Goal: Task Accomplishment & Management: Manage account settings

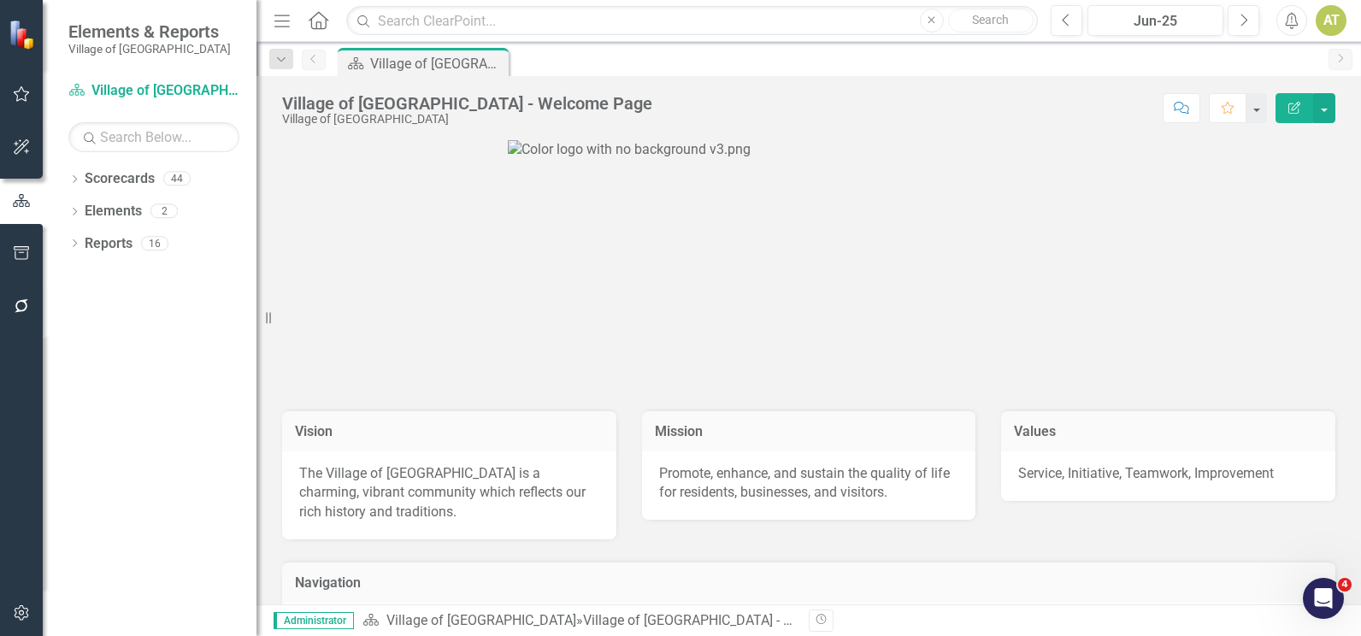
click at [5, 94] on button "button" at bounding box center [22, 95] width 38 height 36
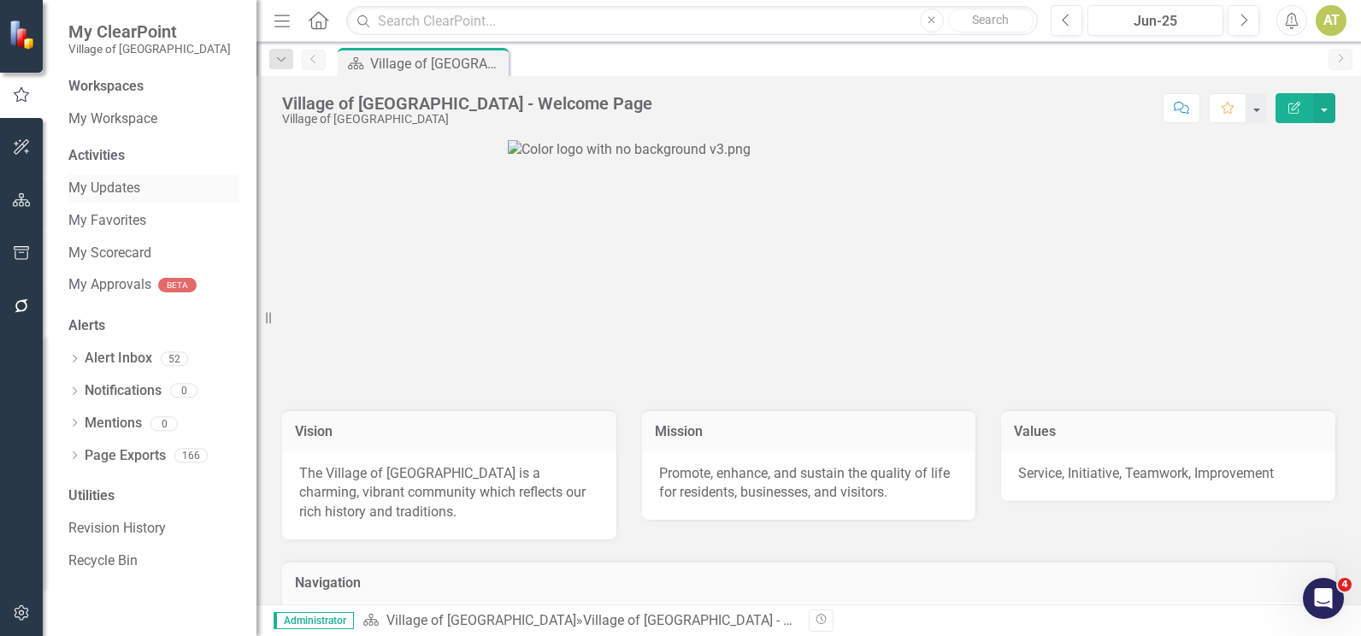
click at [148, 194] on link "My Updates" at bounding box center [153, 189] width 171 height 20
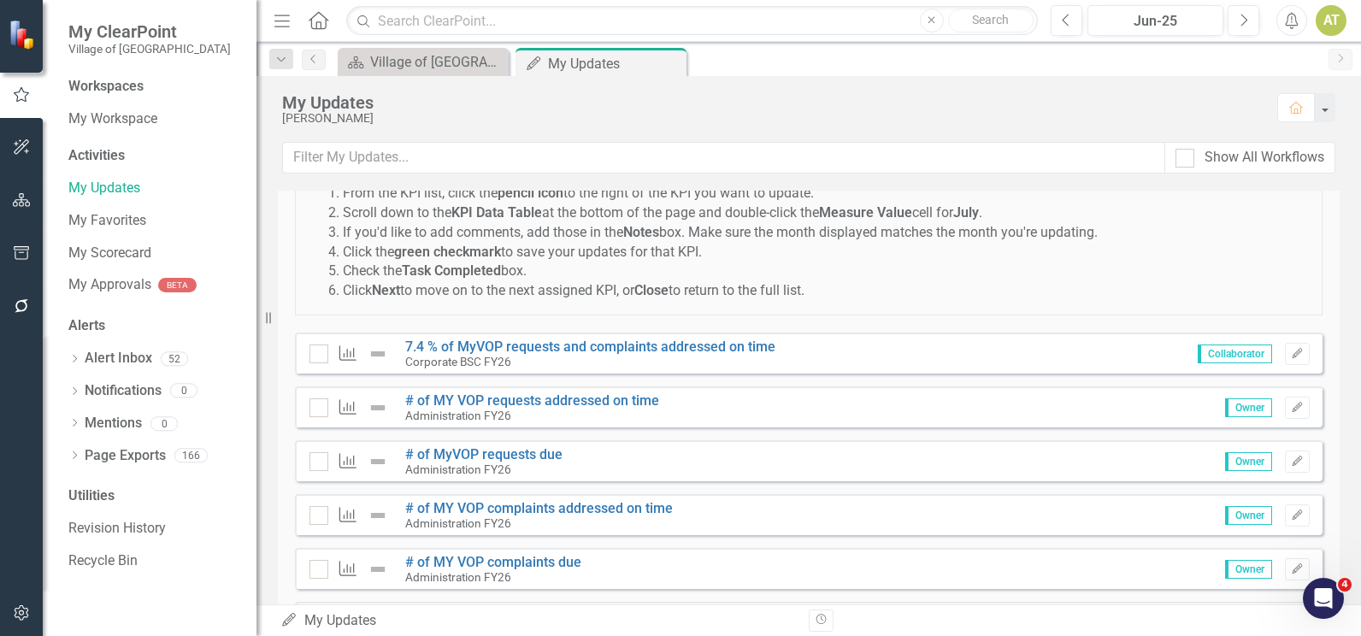
scroll to position [171, 0]
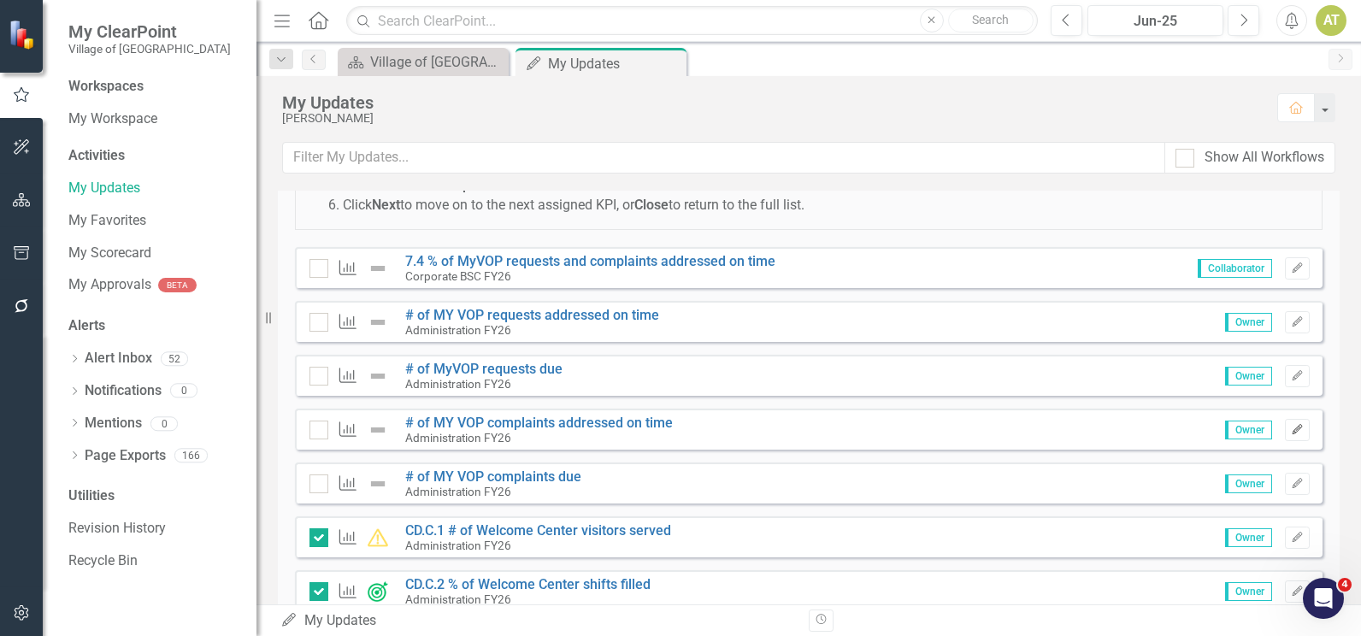
click at [1291, 428] on icon "Edit" at bounding box center [1297, 430] width 13 height 10
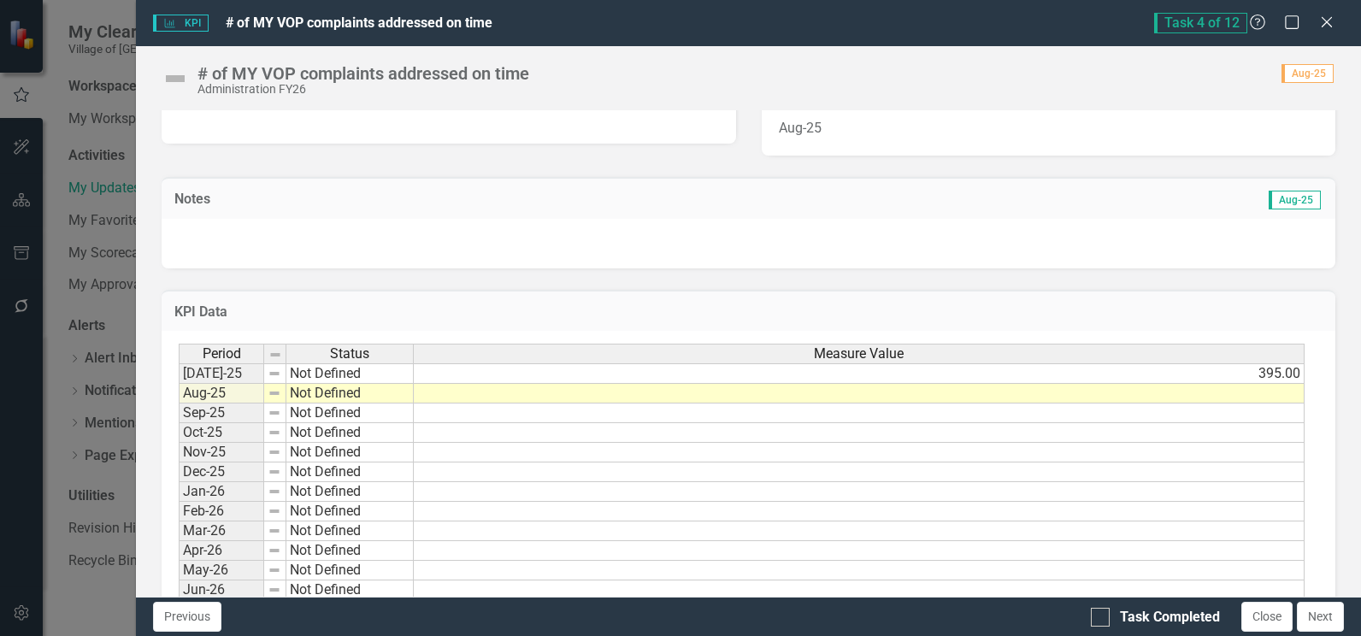
scroll to position [441, 0]
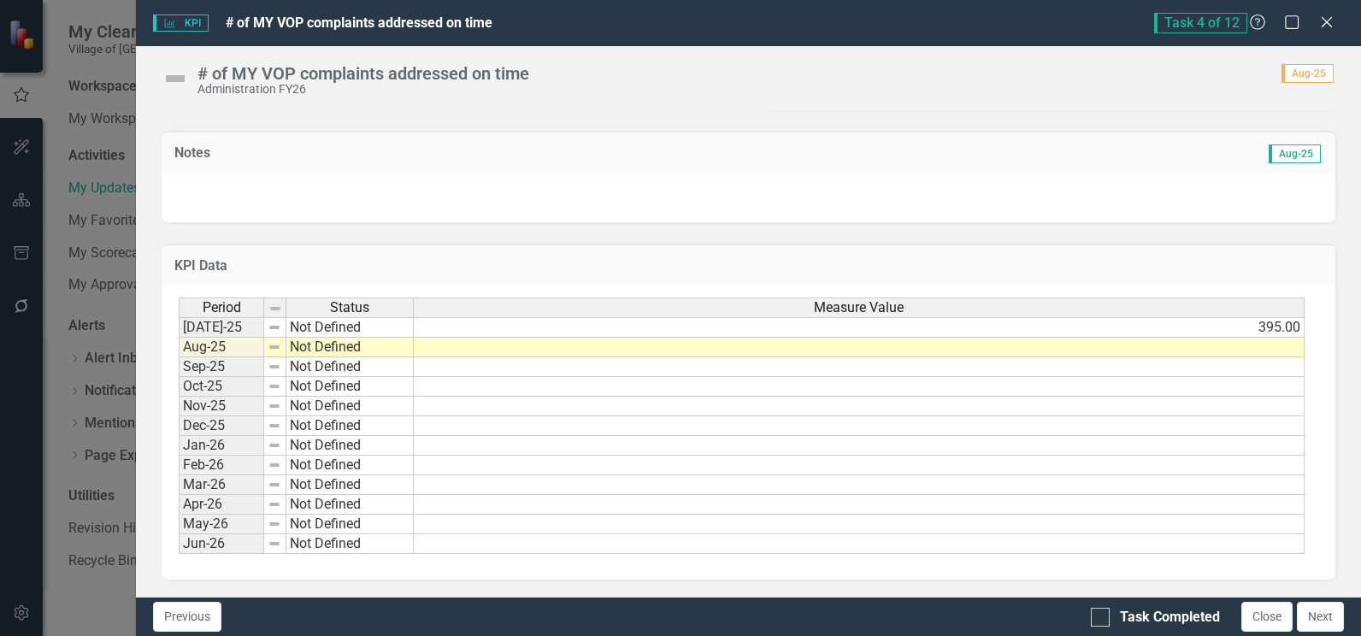
click at [530, 351] on td at bounding box center [859, 348] width 891 height 20
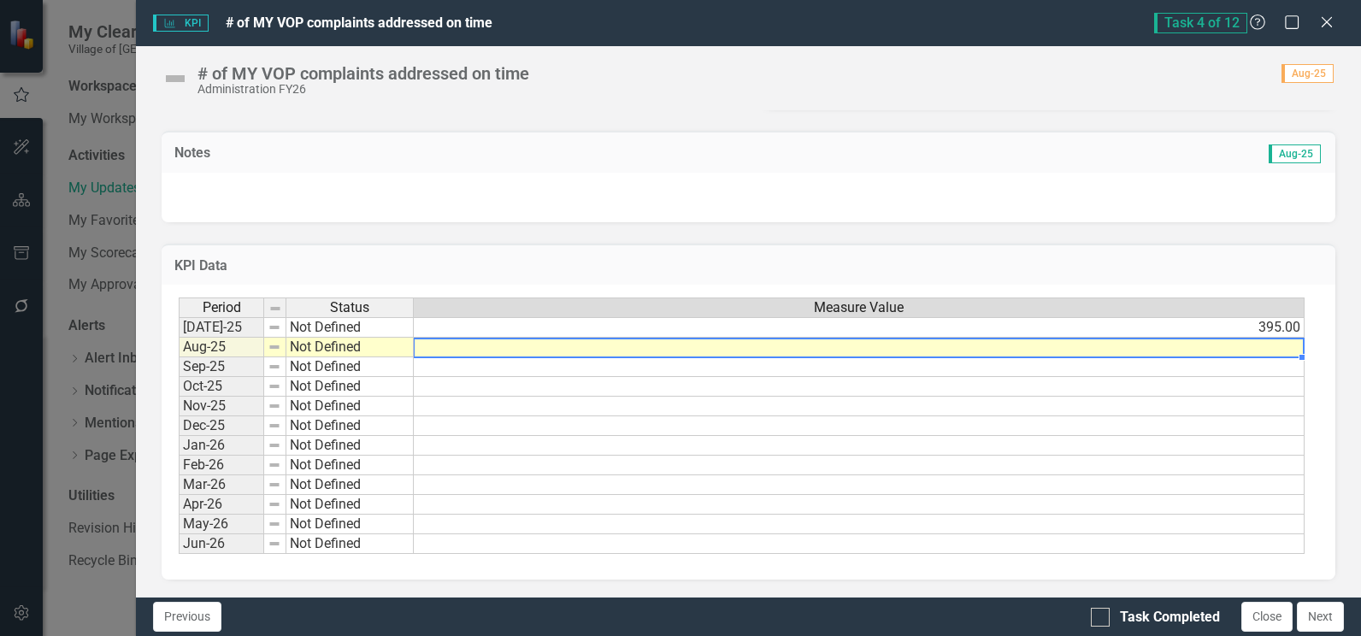
click at [530, 351] on td at bounding box center [859, 348] width 891 height 20
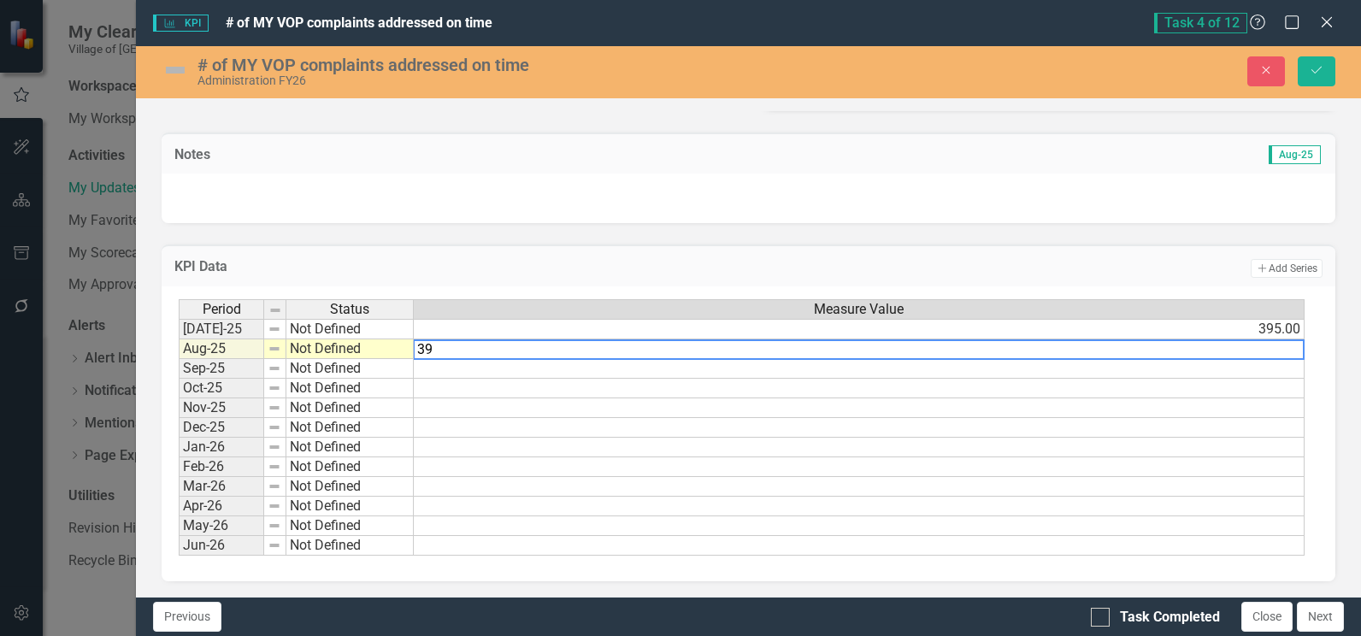
type textarea "398"
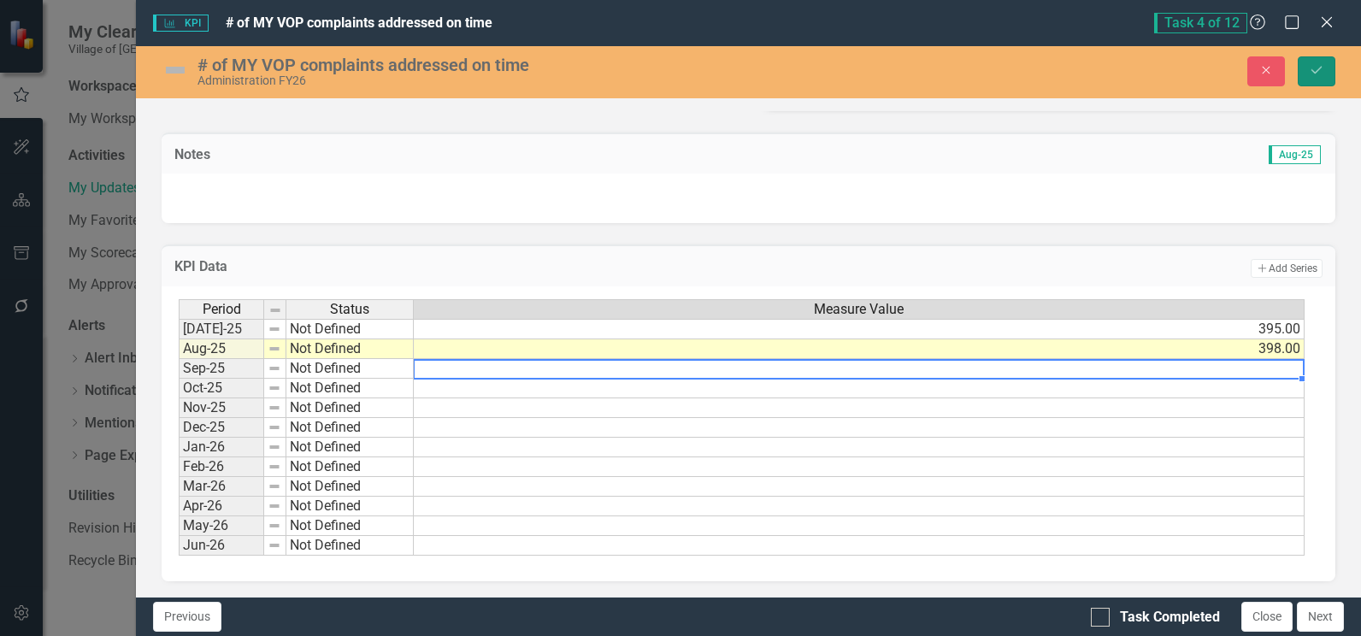
click at [1311, 77] on button "Save" at bounding box center [1317, 71] width 38 height 30
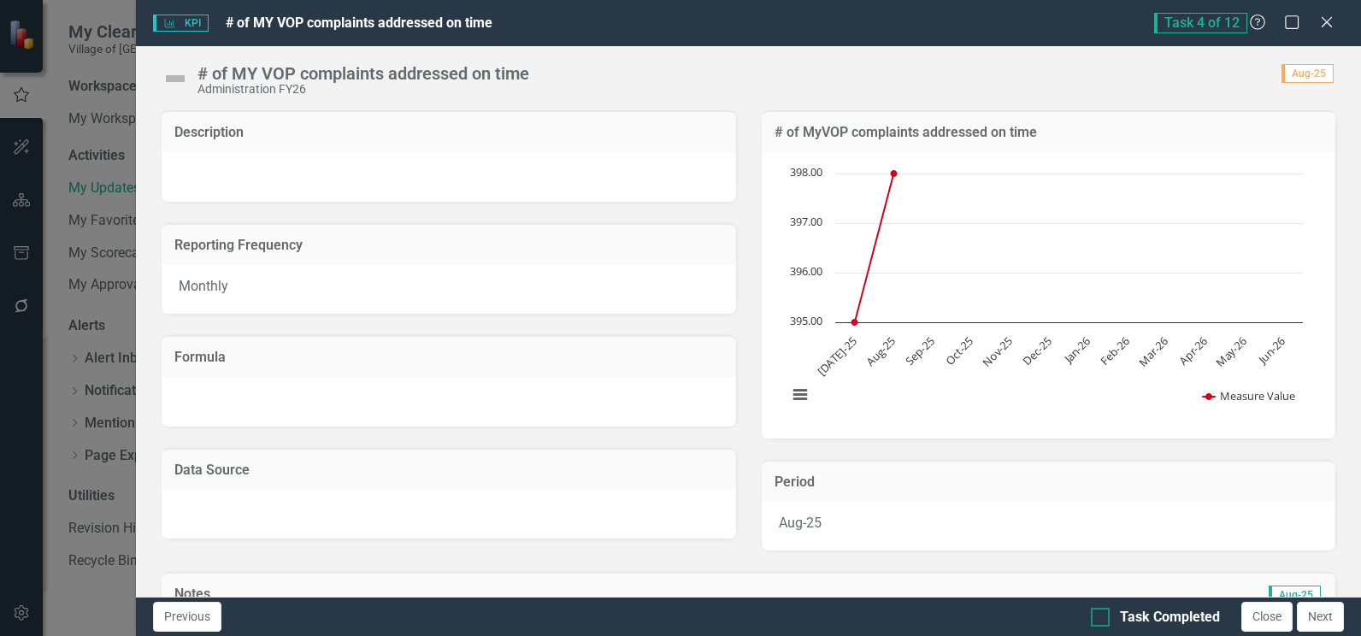
click at [1107, 616] on div at bounding box center [1100, 617] width 19 height 19
click at [1102, 616] on input "Task Completed" at bounding box center [1096, 613] width 11 height 11
checkbox input "true"
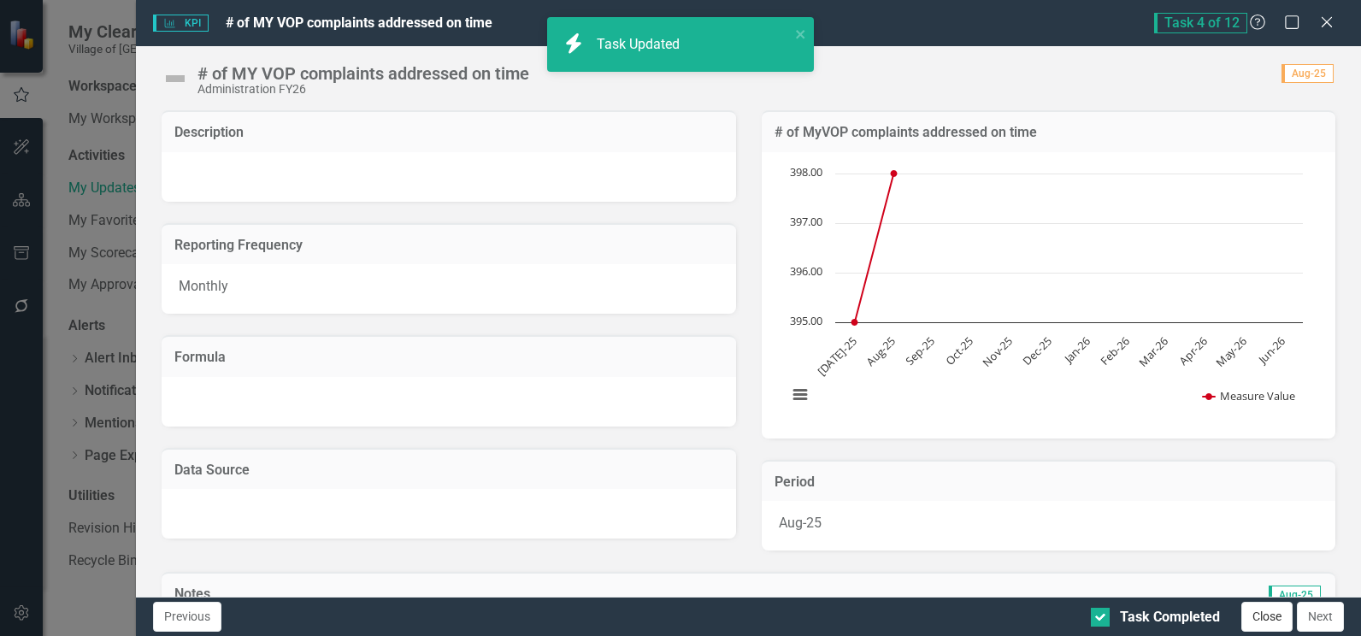
click at [1264, 612] on button "Close" at bounding box center [1266, 617] width 51 height 30
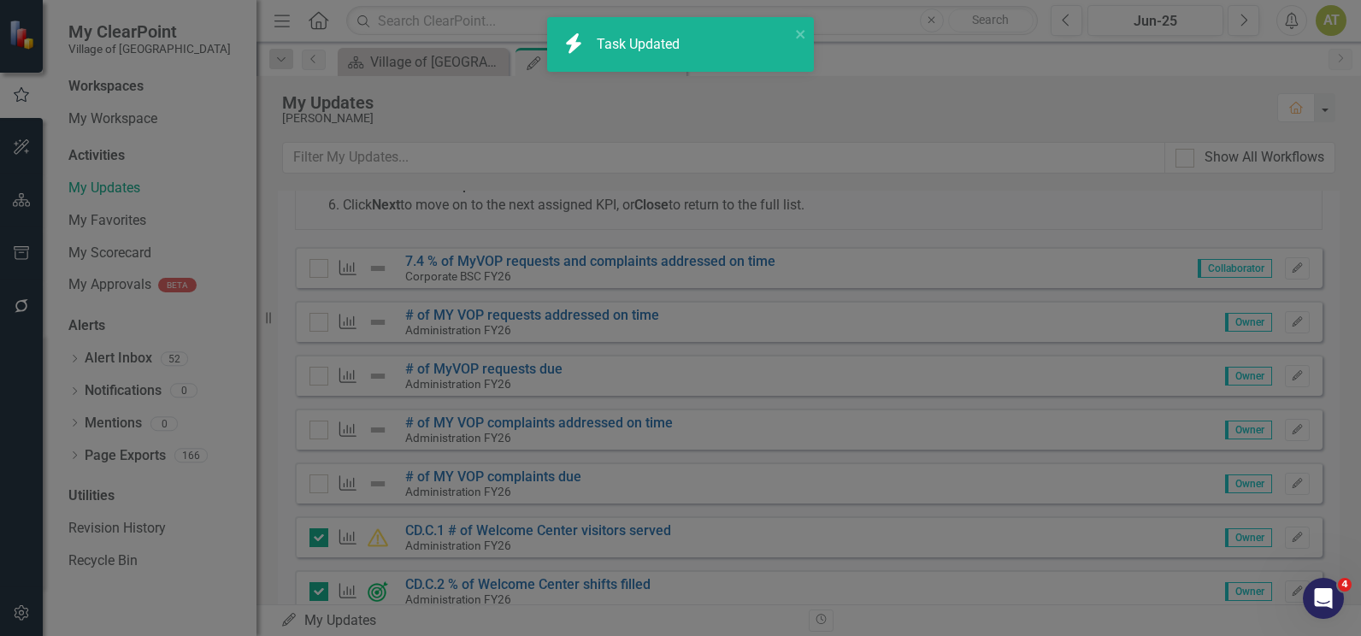
checkbox input "true"
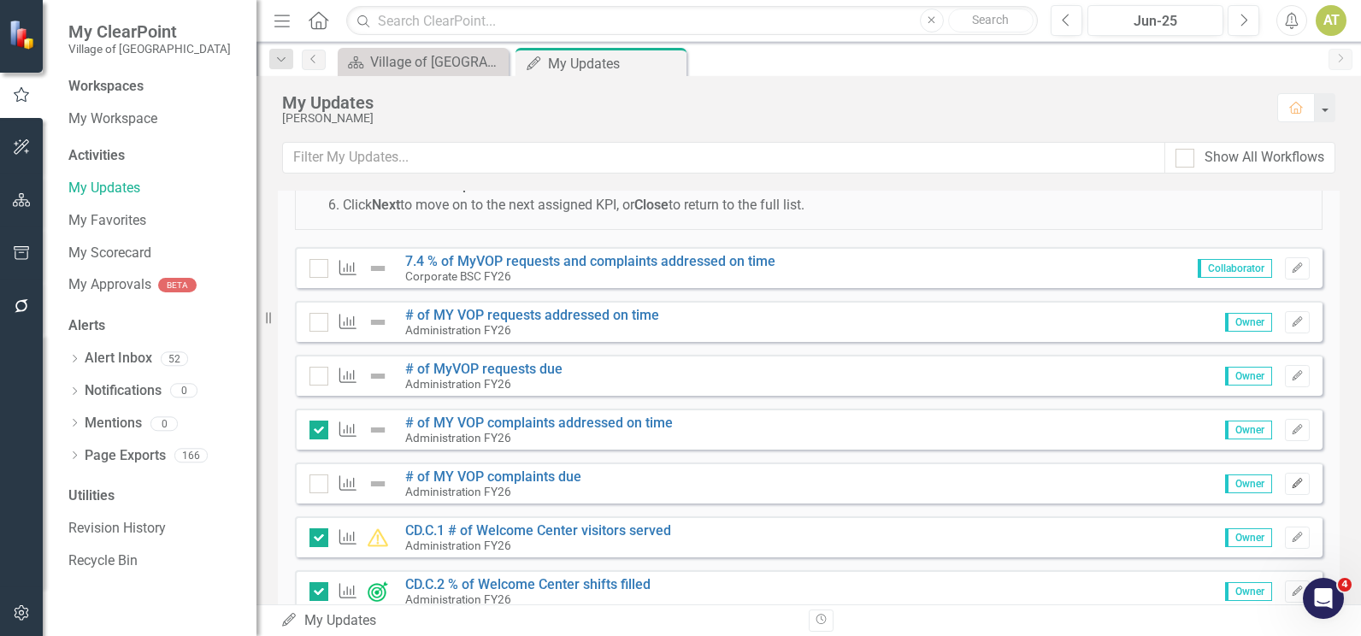
click at [1292, 483] on icon "button" at bounding box center [1297, 483] width 10 height 10
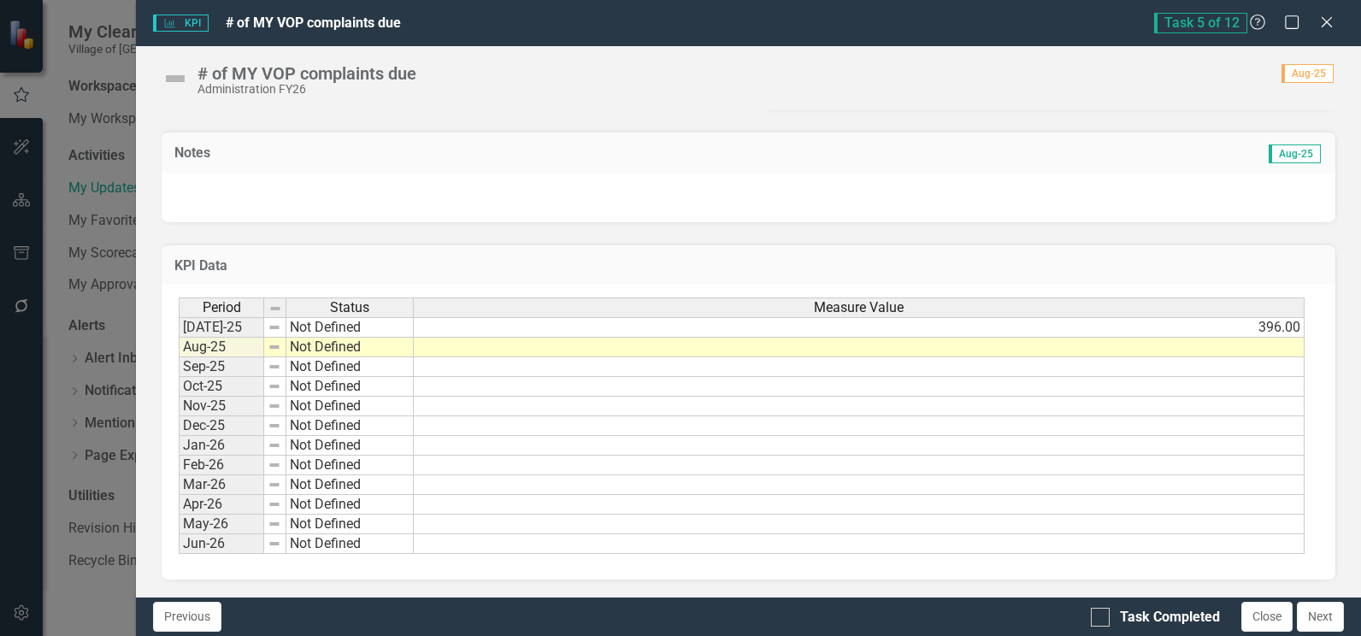
click at [179, 357] on div "Period Status Measure Value [DATE]-25 Not Defined 396.00 Aug-25 Not Defined Sep…" at bounding box center [179, 426] width 0 height 256
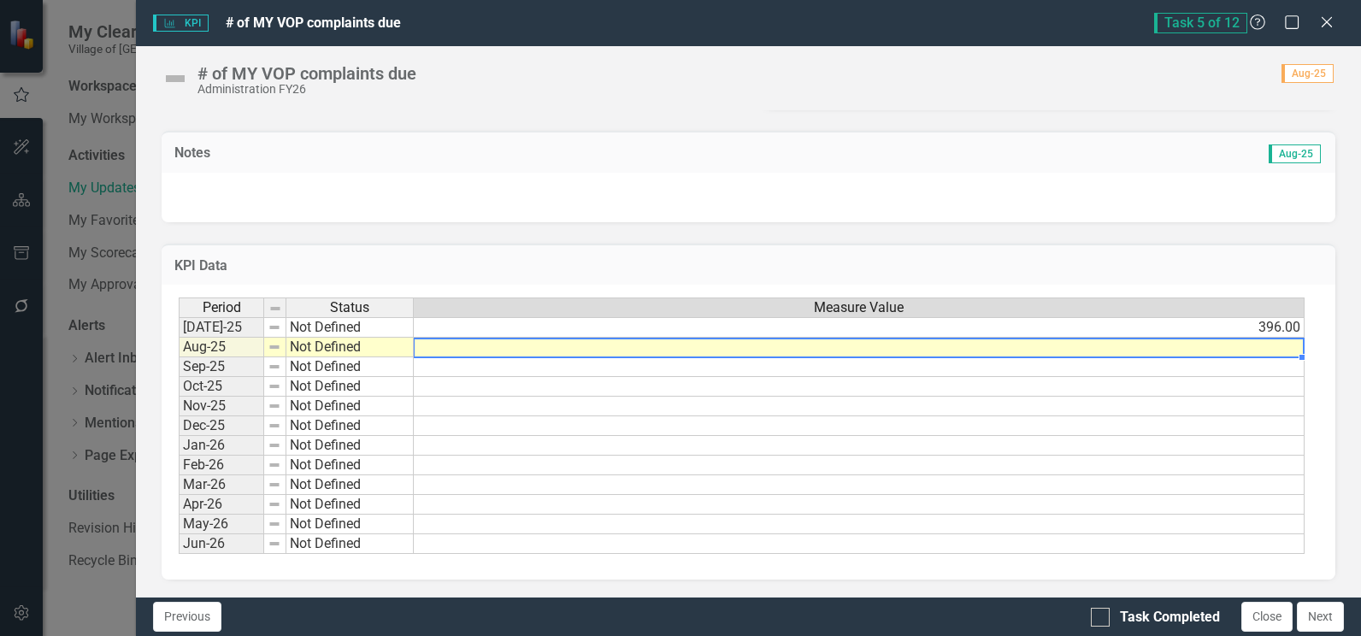
click at [1156, 357] on div at bounding box center [858, 357] width 891 height 2
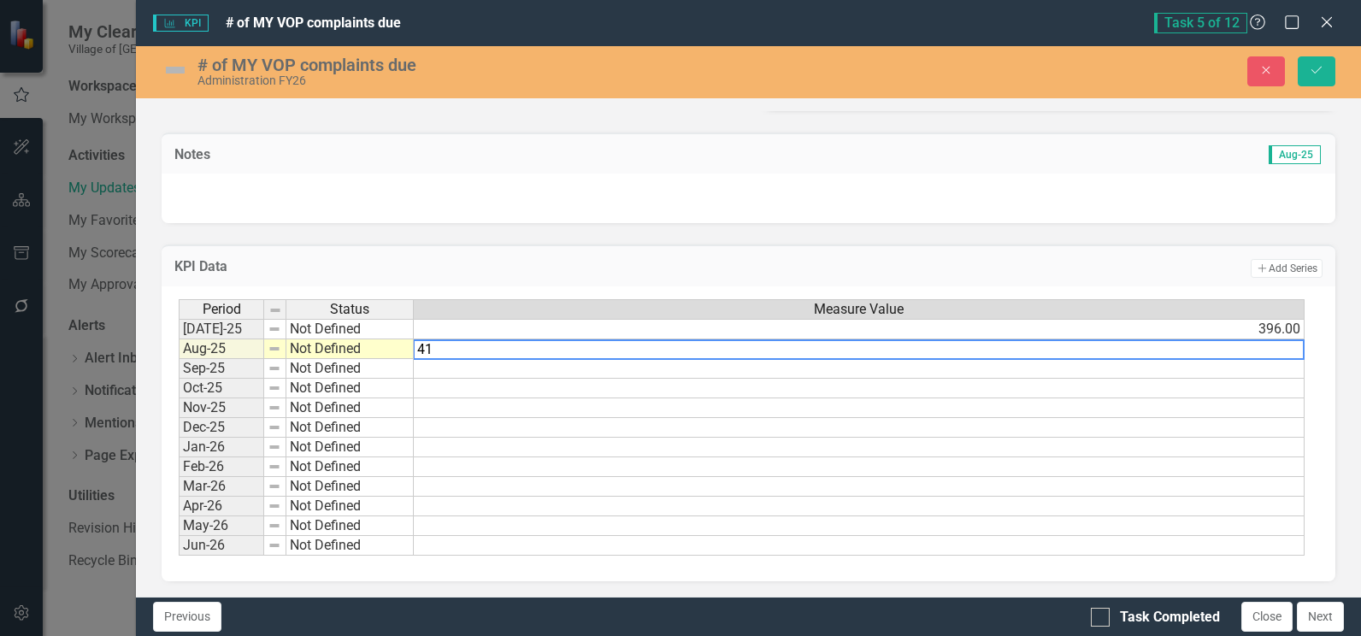
type textarea "419"
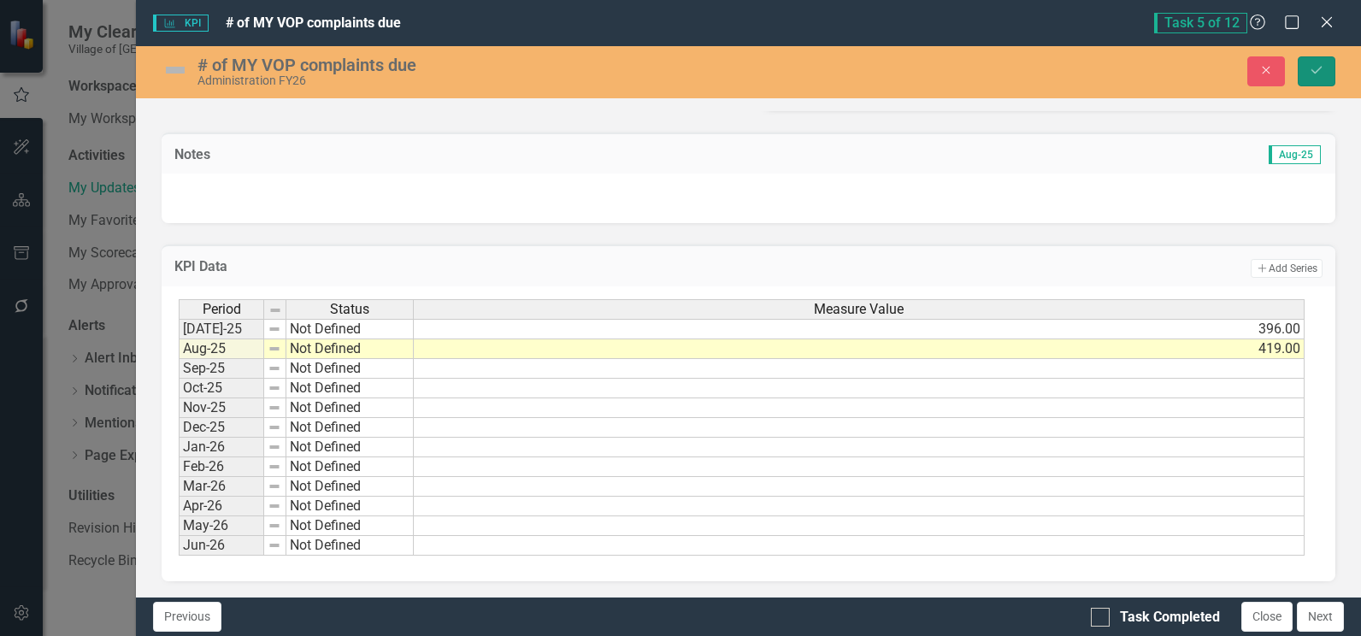
click at [1316, 61] on button "Save" at bounding box center [1317, 71] width 38 height 30
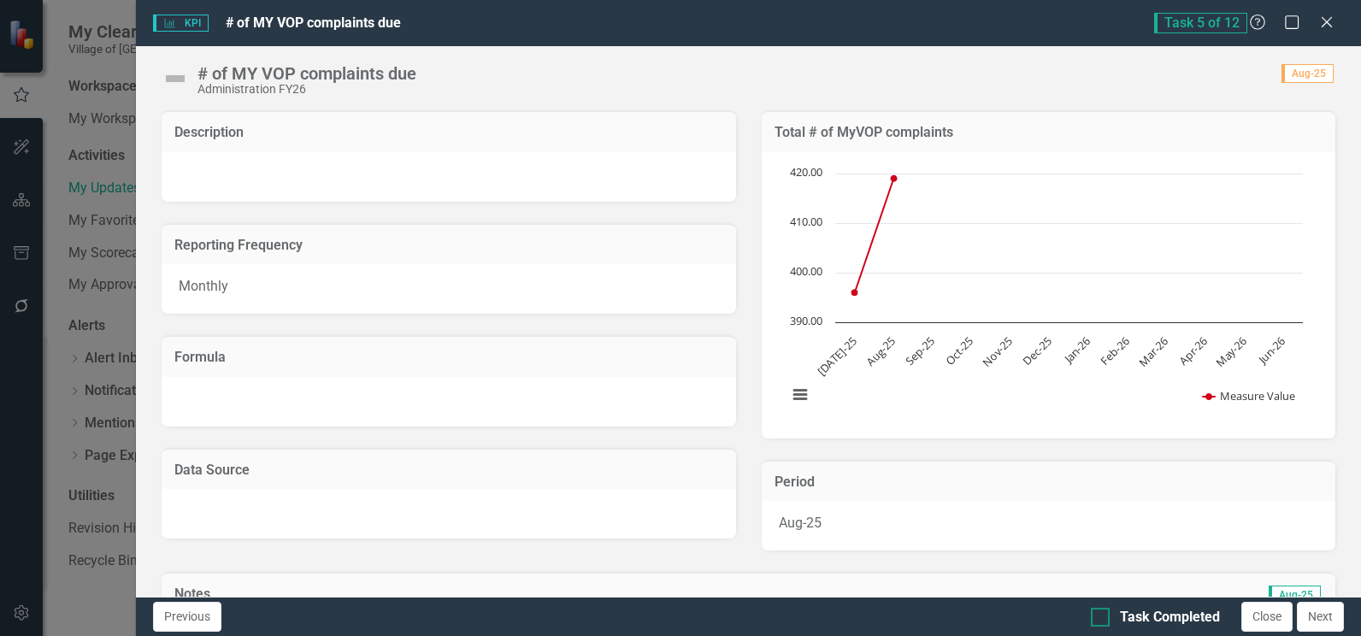
click at [1142, 611] on div "Task Completed" at bounding box center [1170, 618] width 100 height 20
click at [1102, 611] on input "Task Completed" at bounding box center [1096, 613] width 11 height 11
checkbox input "true"
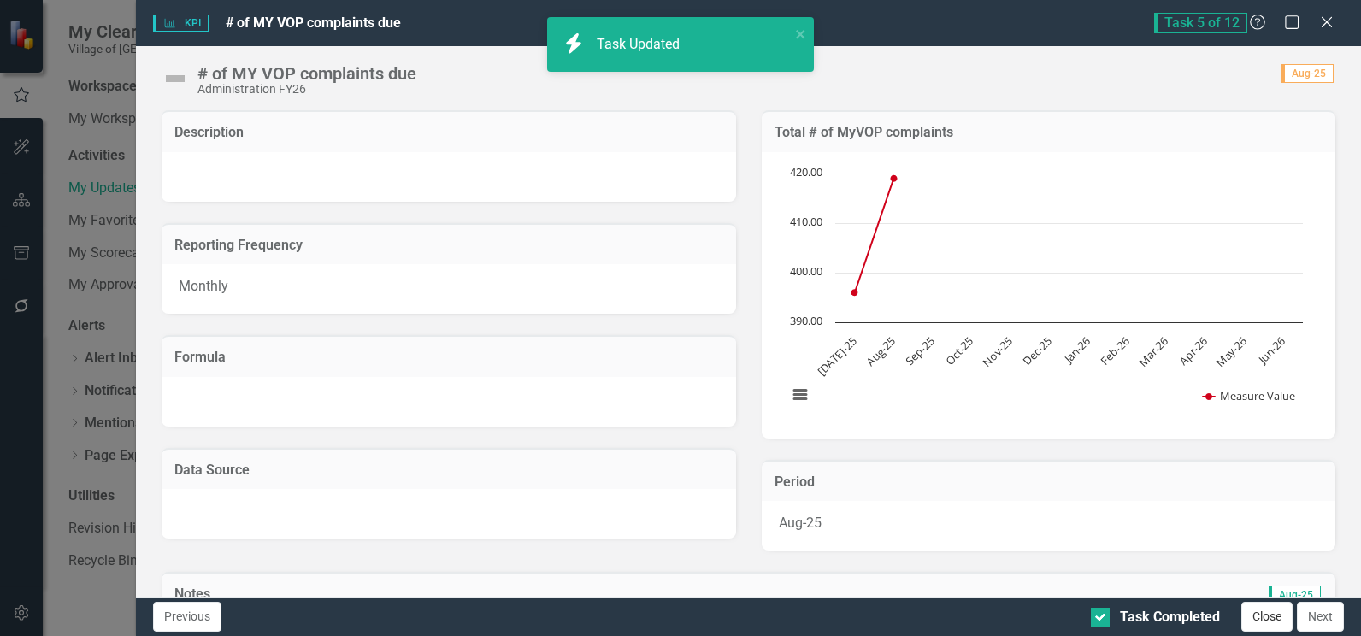
click at [1260, 622] on button "Close" at bounding box center [1266, 617] width 51 height 30
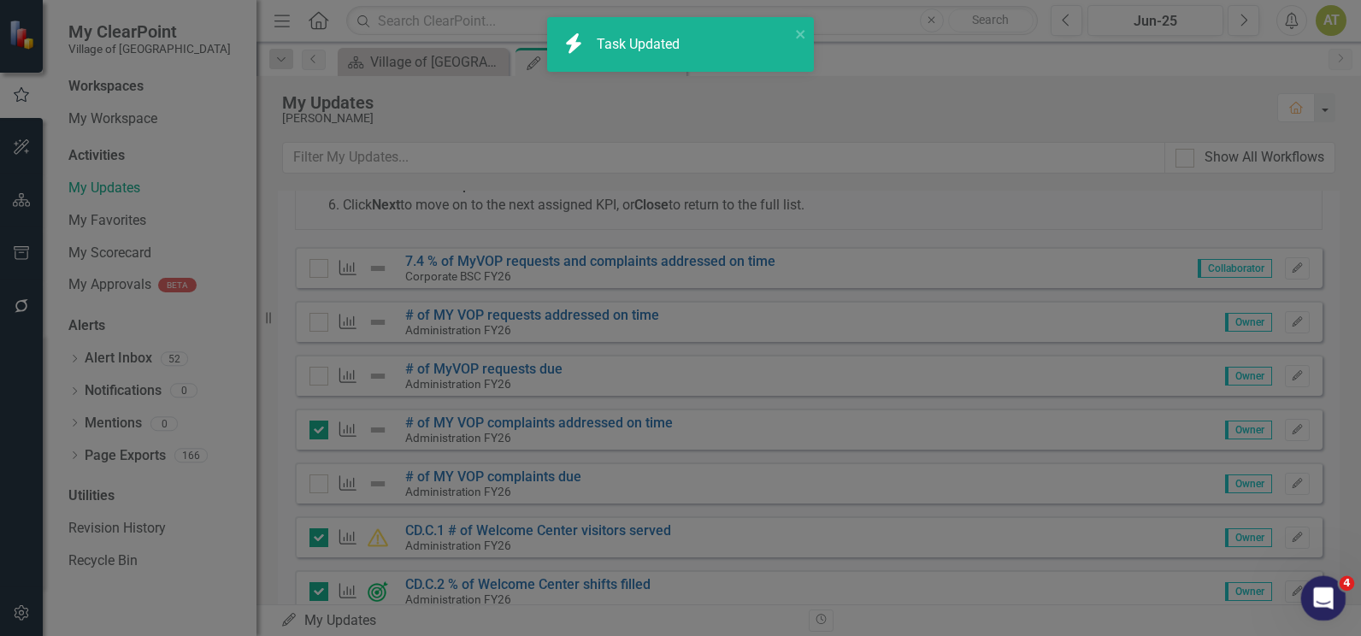
checkbox input "true"
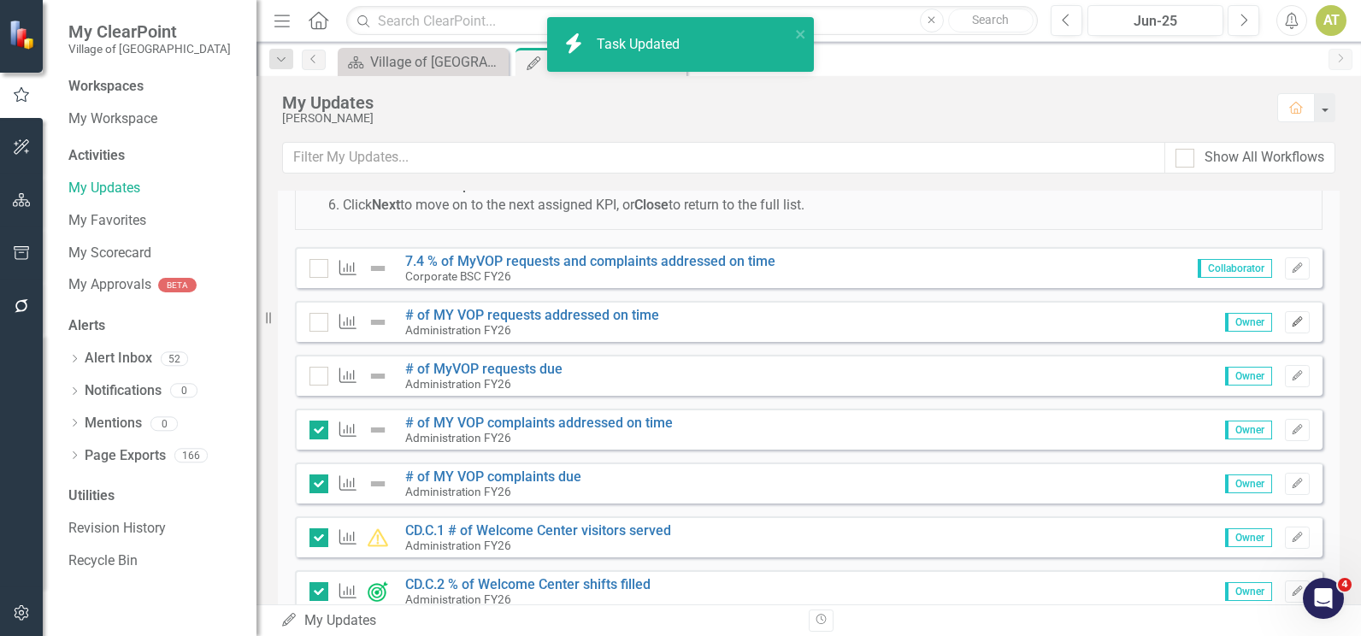
click at [1291, 323] on icon "Edit" at bounding box center [1297, 322] width 13 height 10
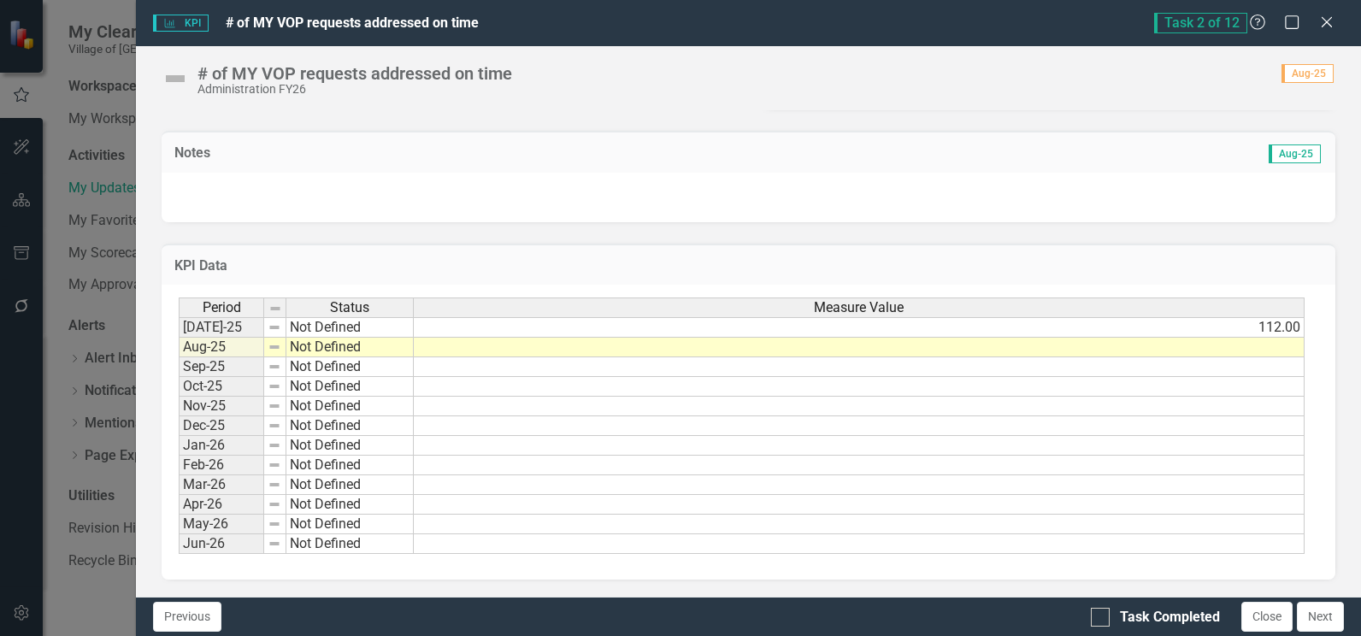
click at [1258, 345] on td at bounding box center [859, 348] width 891 height 20
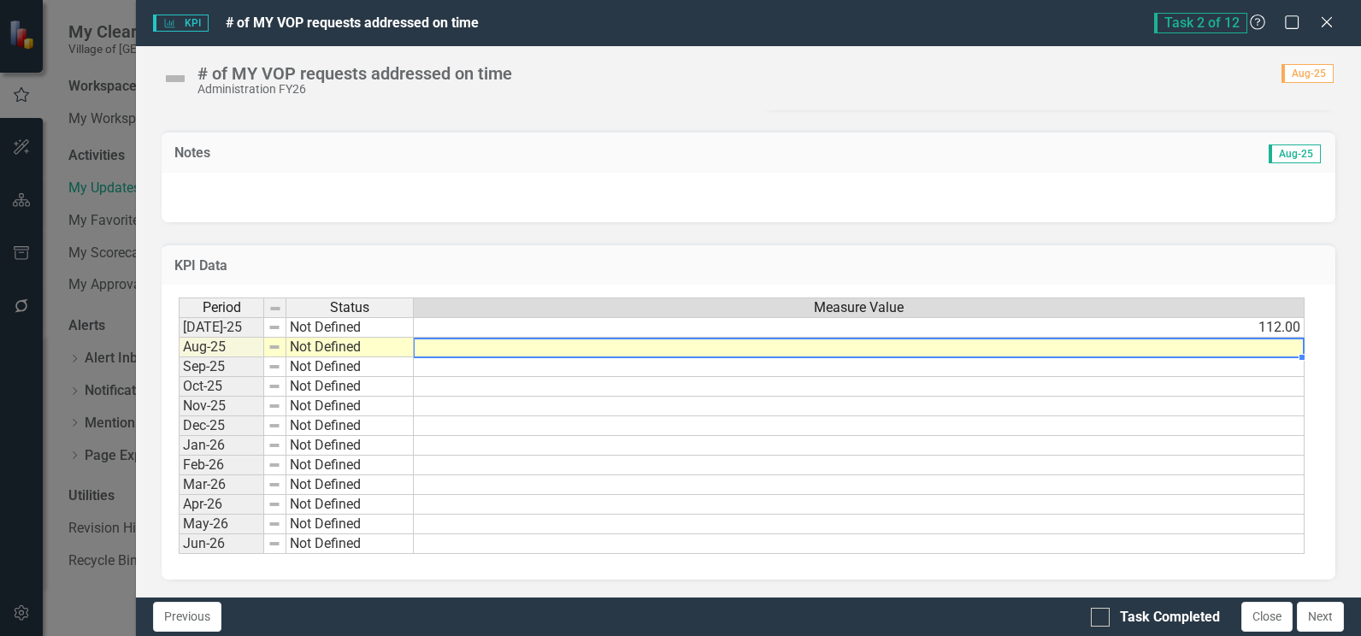
click at [1258, 345] on td at bounding box center [859, 348] width 891 height 20
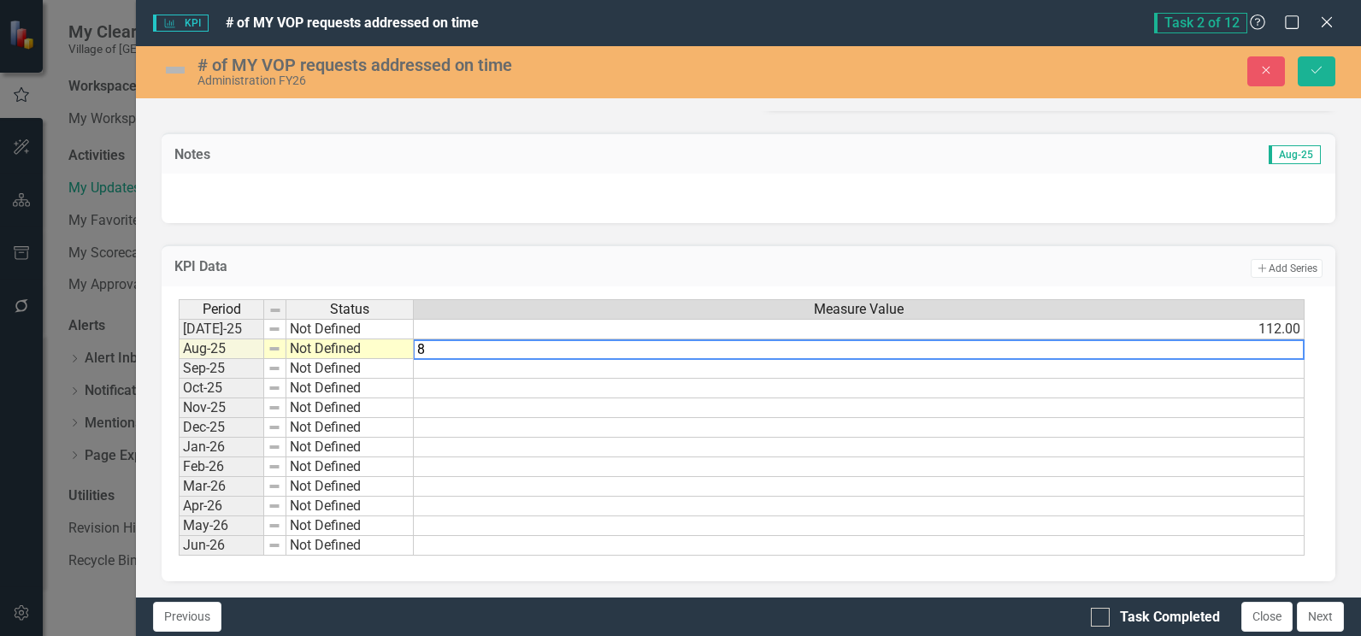
type textarea "81"
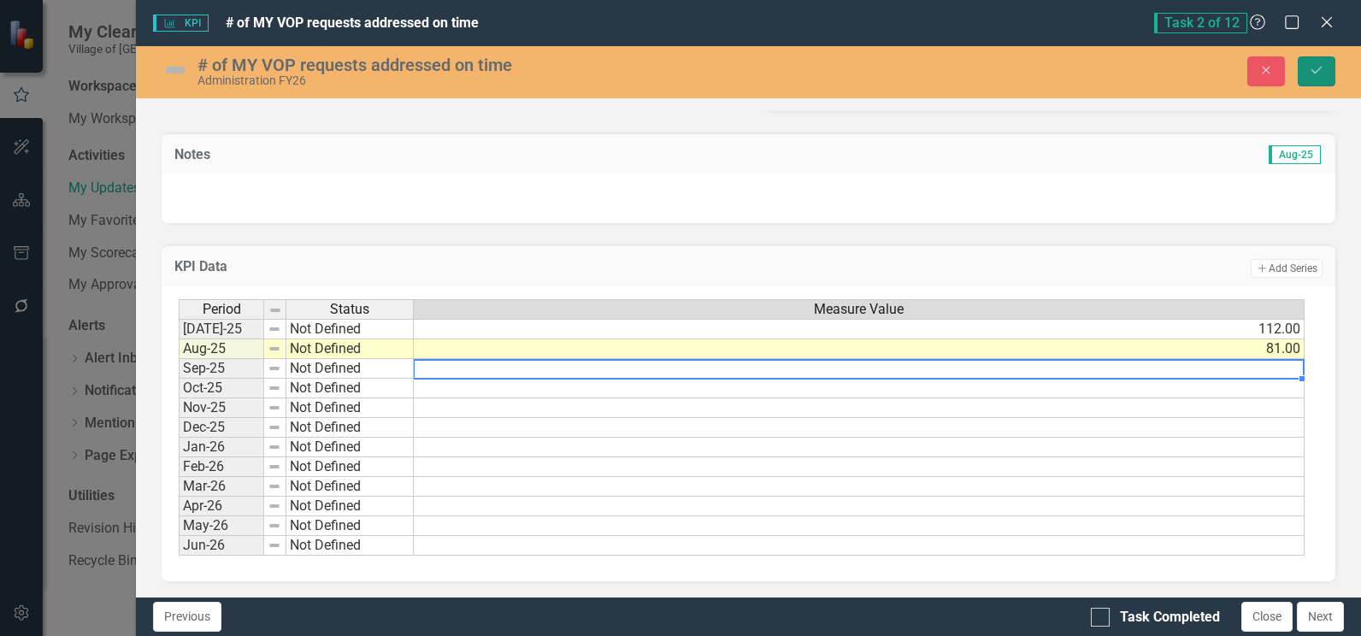
click at [1302, 74] on button "Save" at bounding box center [1317, 71] width 38 height 30
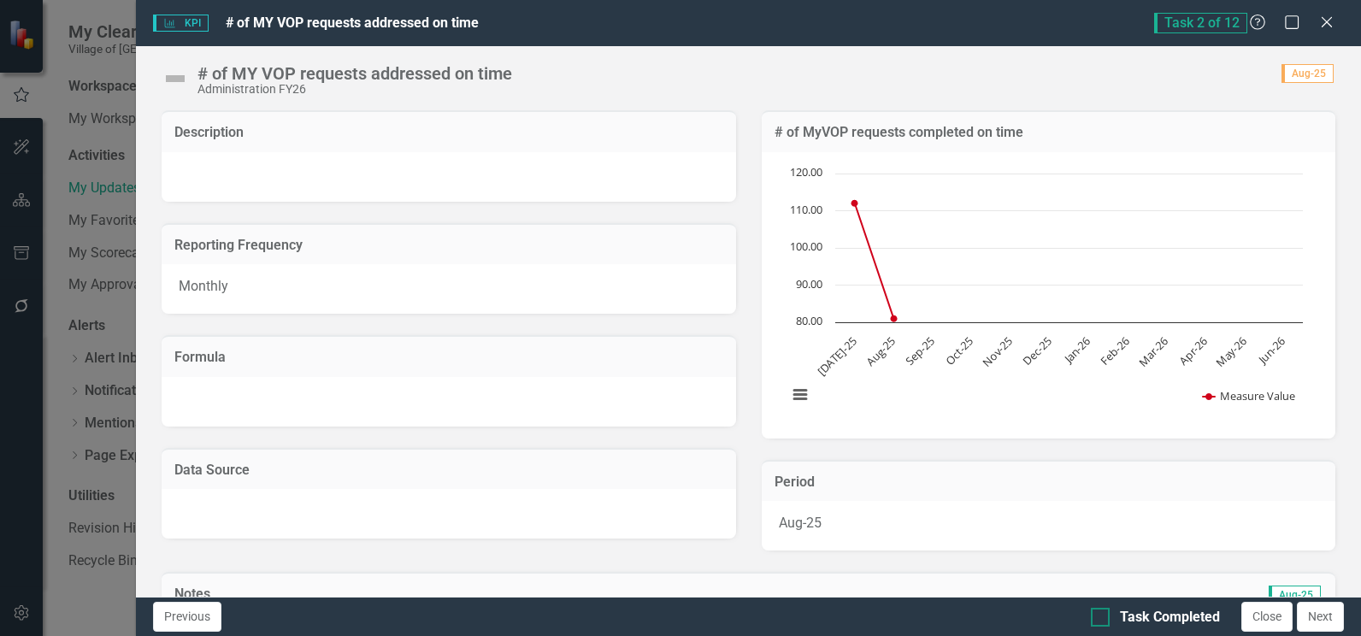
click at [1114, 616] on div "Task Completed" at bounding box center [1155, 618] width 129 height 20
click at [1102, 616] on input "Task Completed" at bounding box center [1096, 613] width 11 height 11
checkbox input "true"
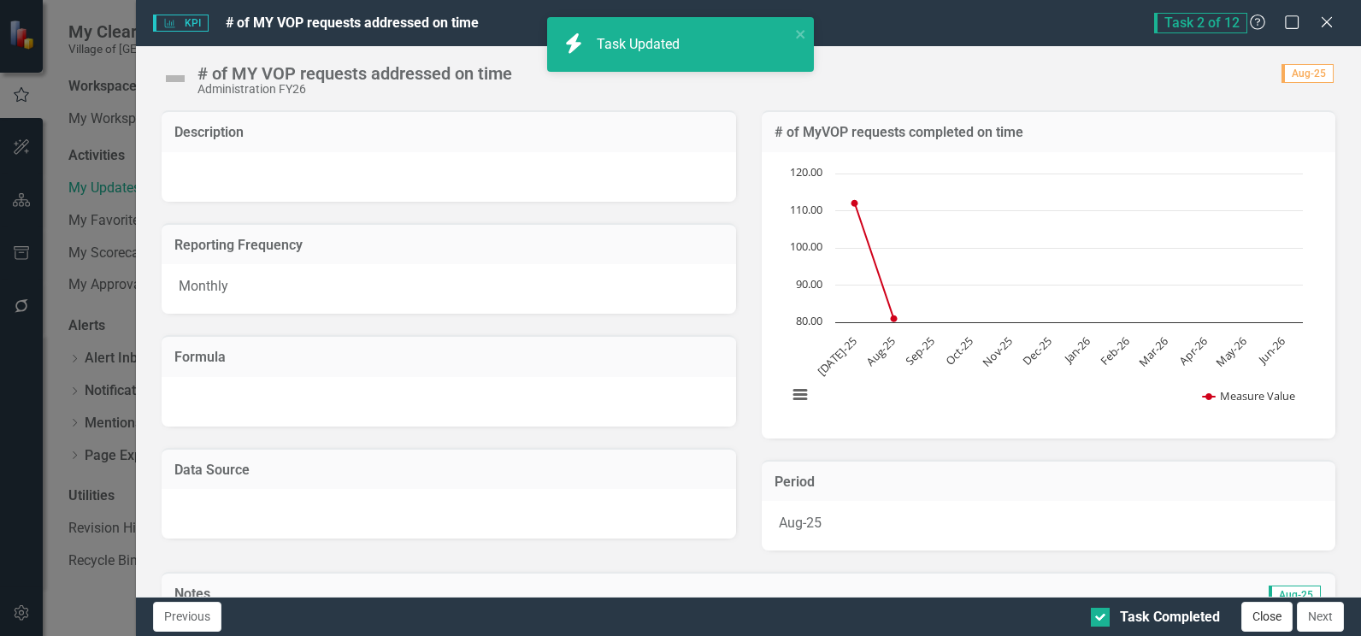
click at [1279, 623] on button "Close" at bounding box center [1266, 617] width 51 height 30
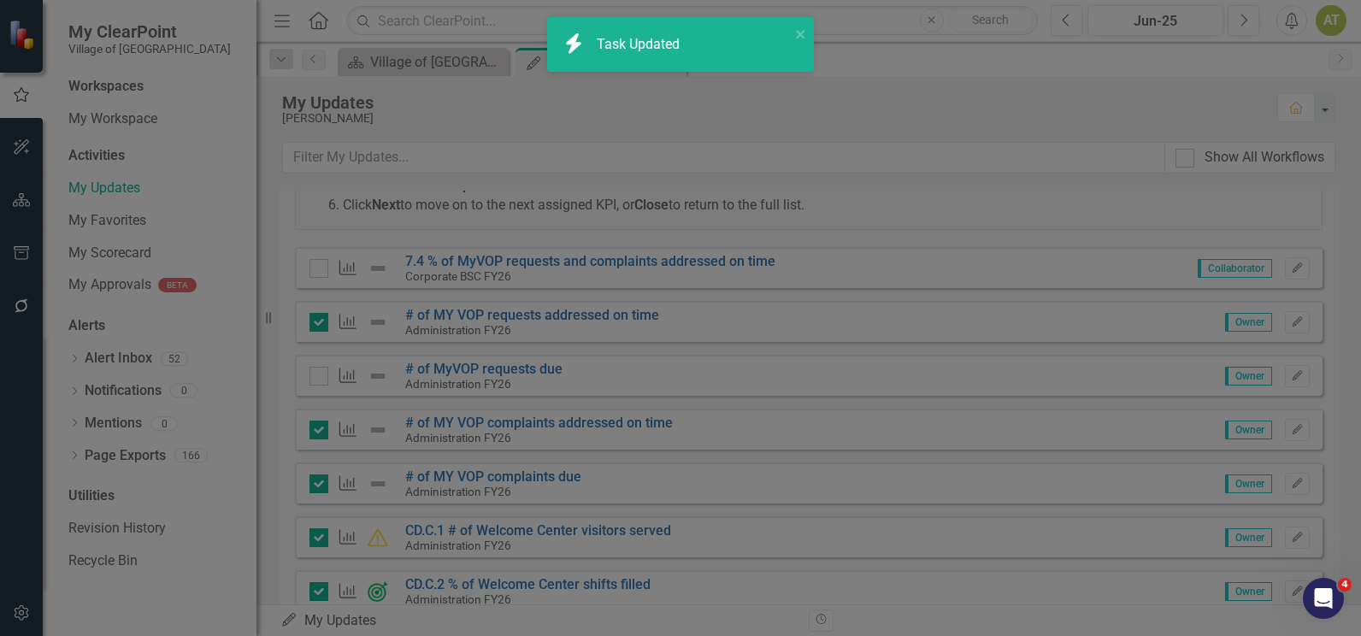
checkbox input "true"
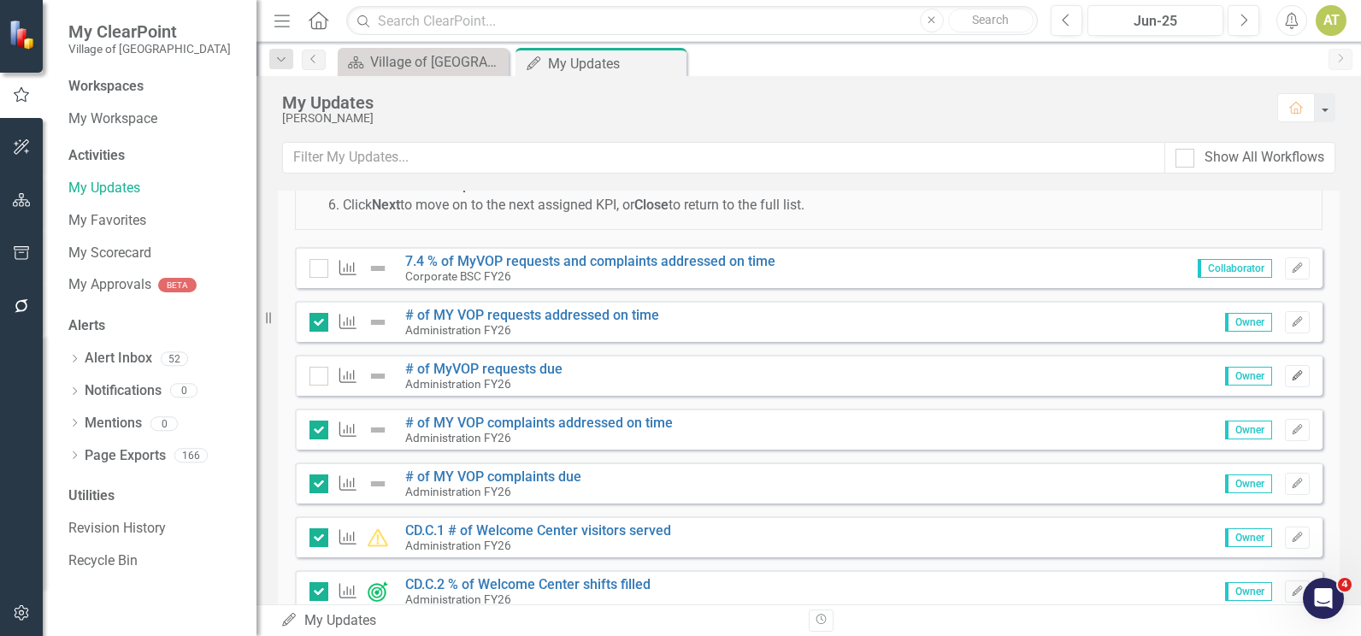
click at [1285, 369] on button "Edit" at bounding box center [1297, 376] width 25 height 22
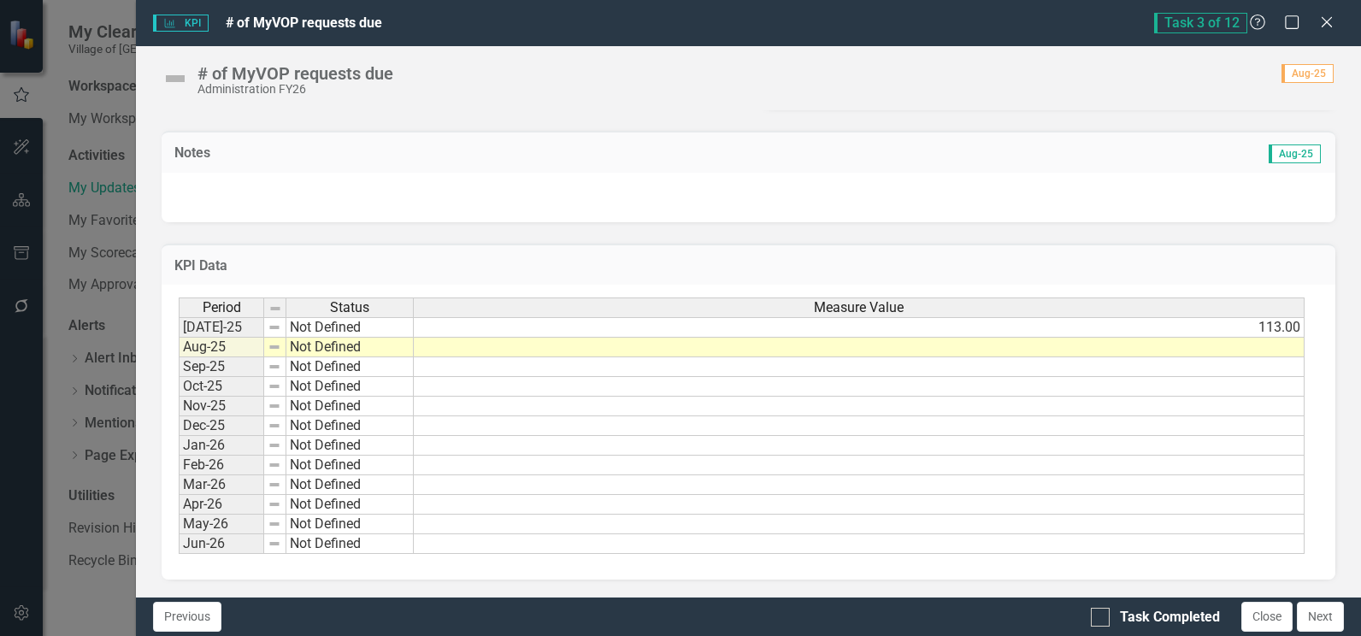
click at [1274, 351] on td at bounding box center [859, 348] width 891 height 20
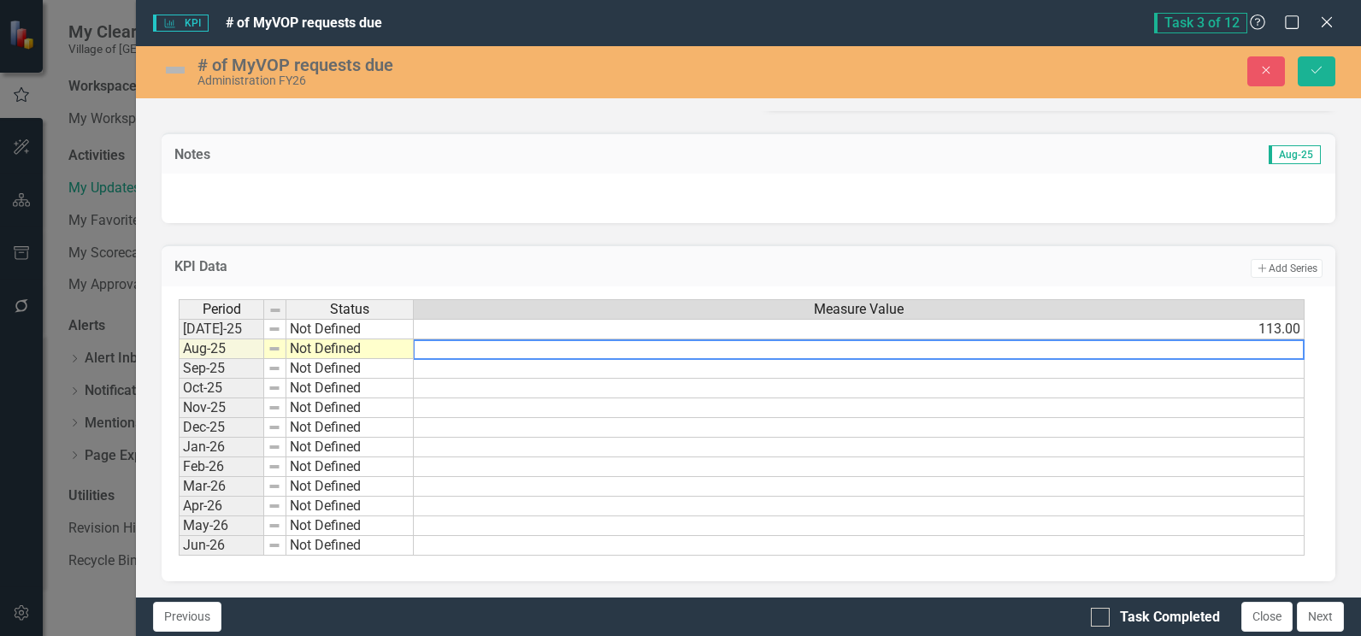
click at [1274, 351] on textarea at bounding box center [859, 349] width 892 height 21
type textarea "92"
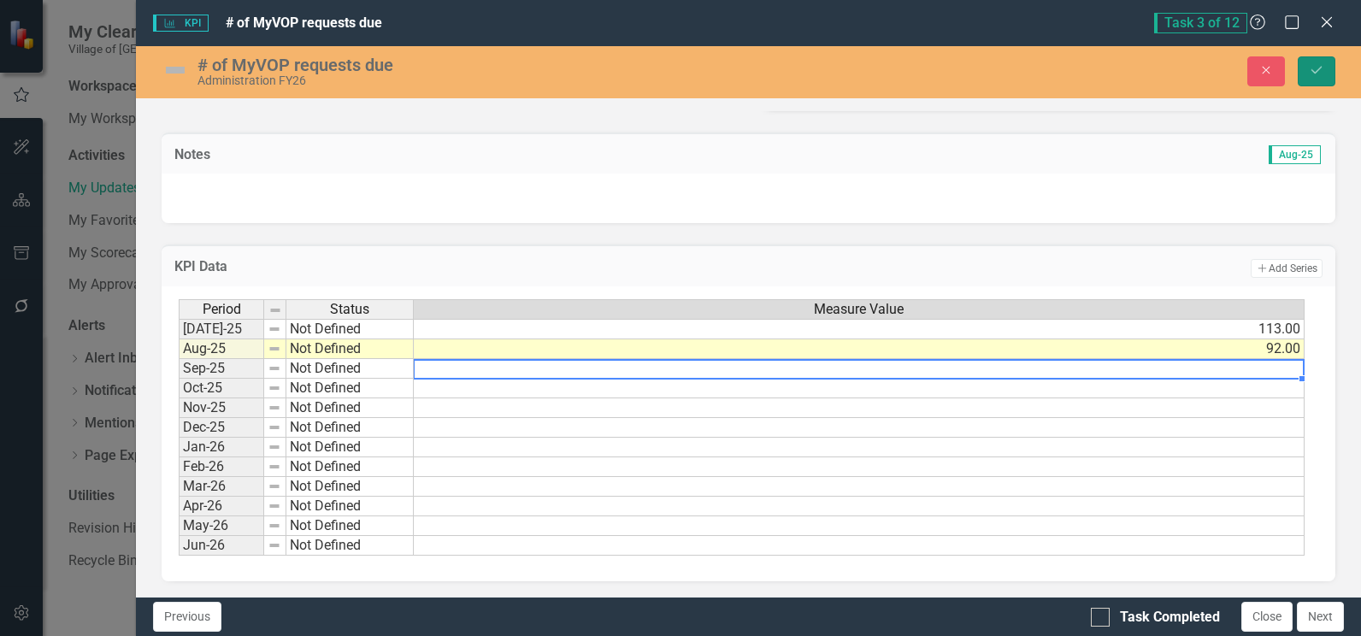
click at [1311, 66] on icon "Save" at bounding box center [1316, 70] width 15 height 12
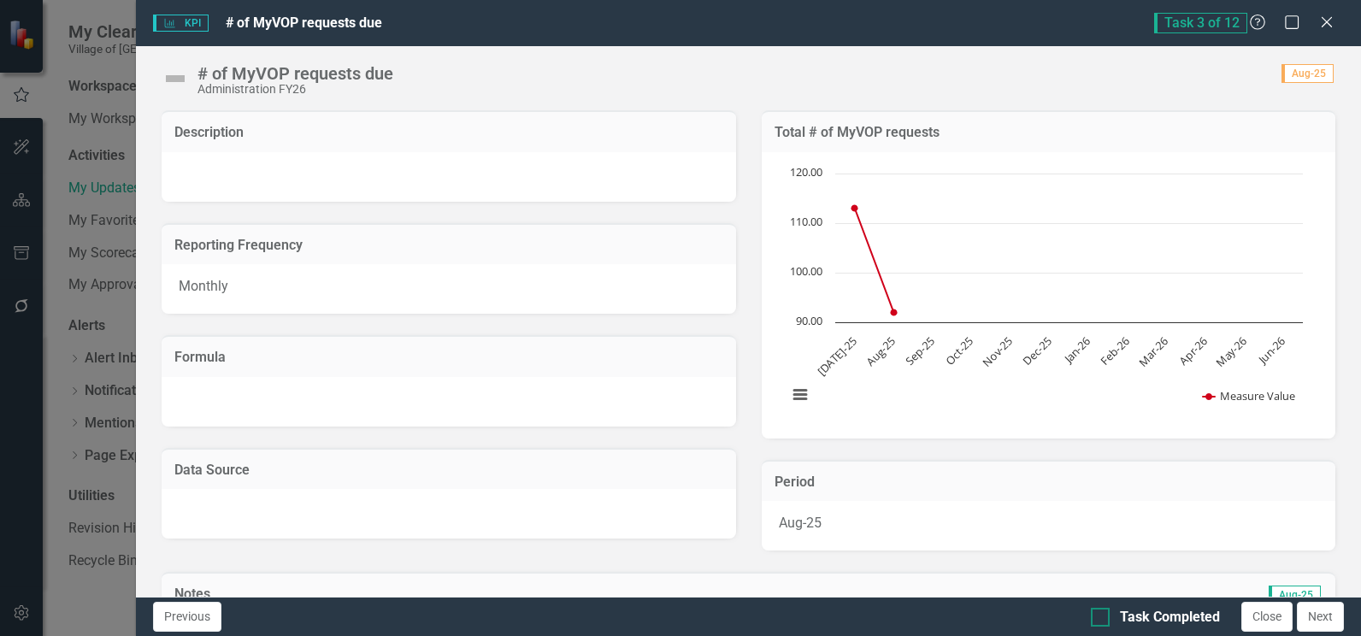
click at [1144, 619] on div "Task Completed" at bounding box center [1170, 618] width 100 height 20
click at [1102, 619] on input "Task Completed" at bounding box center [1096, 613] width 11 height 11
checkbox input "true"
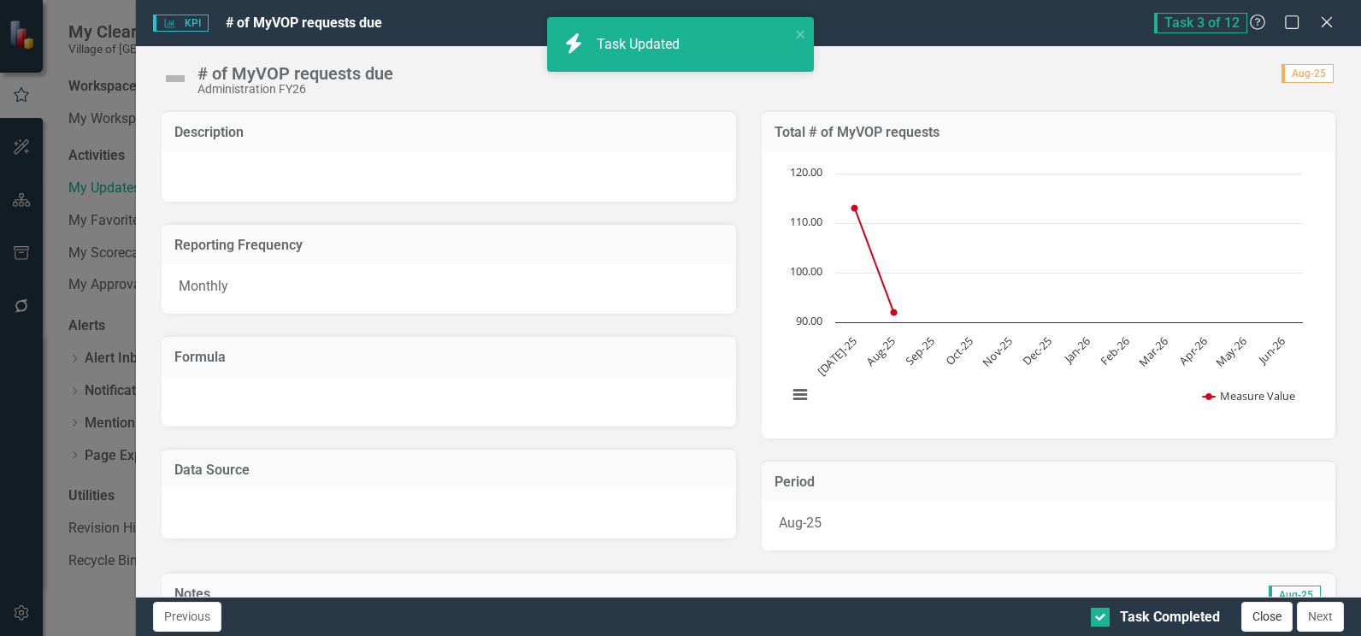
click at [1281, 620] on button "Close" at bounding box center [1266, 617] width 51 height 30
checkbox input "true"
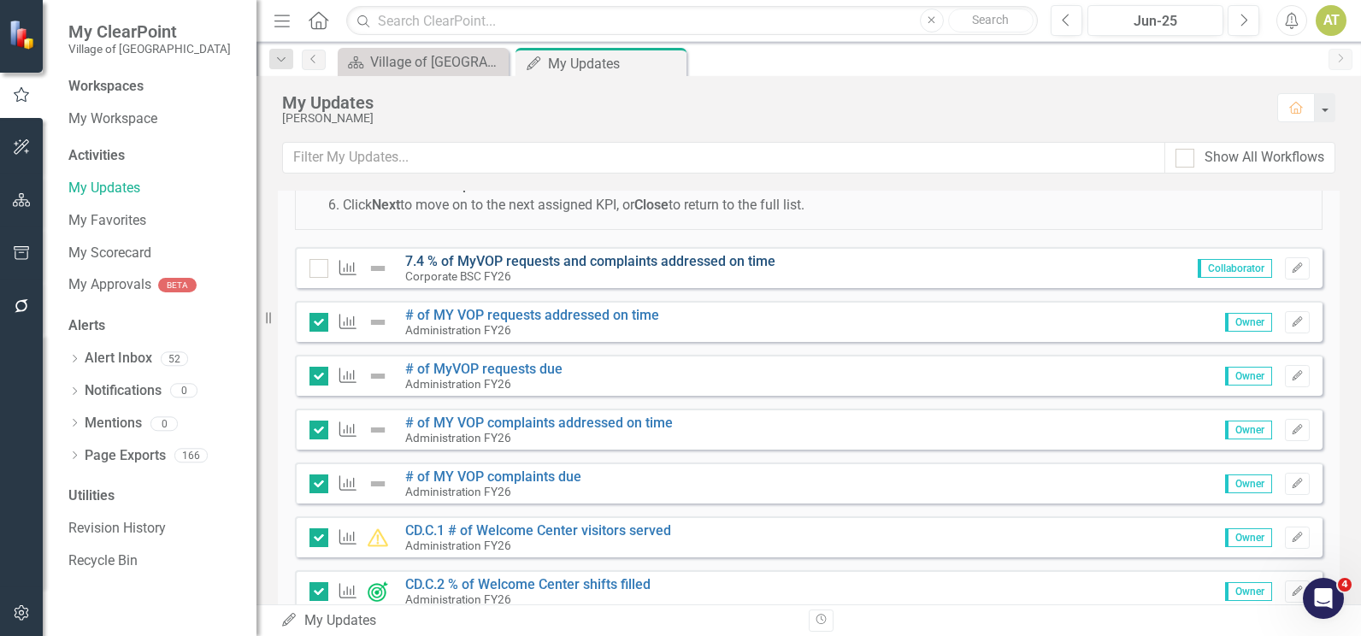
click at [684, 259] on link "7.4 % of MyVOP requests and complaints addressed on time" at bounding box center [590, 261] width 370 height 16
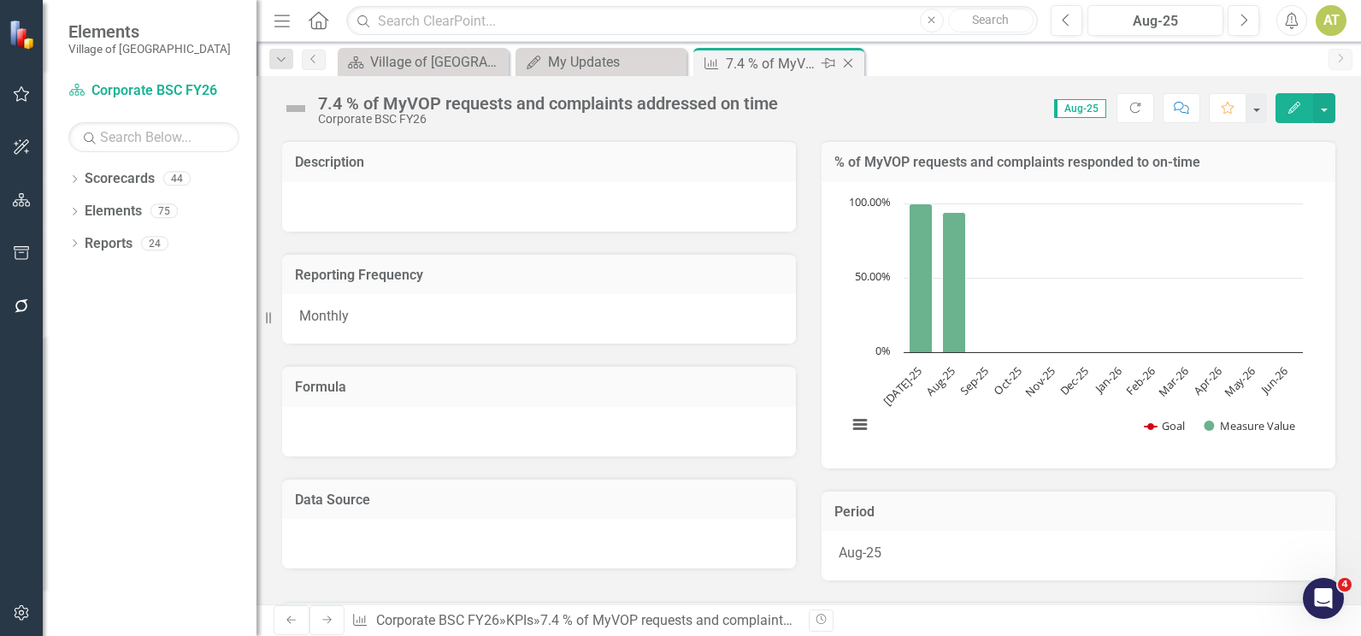
click at [850, 62] on icon "Close" at bounding box center [848, 63] width 17 height 14
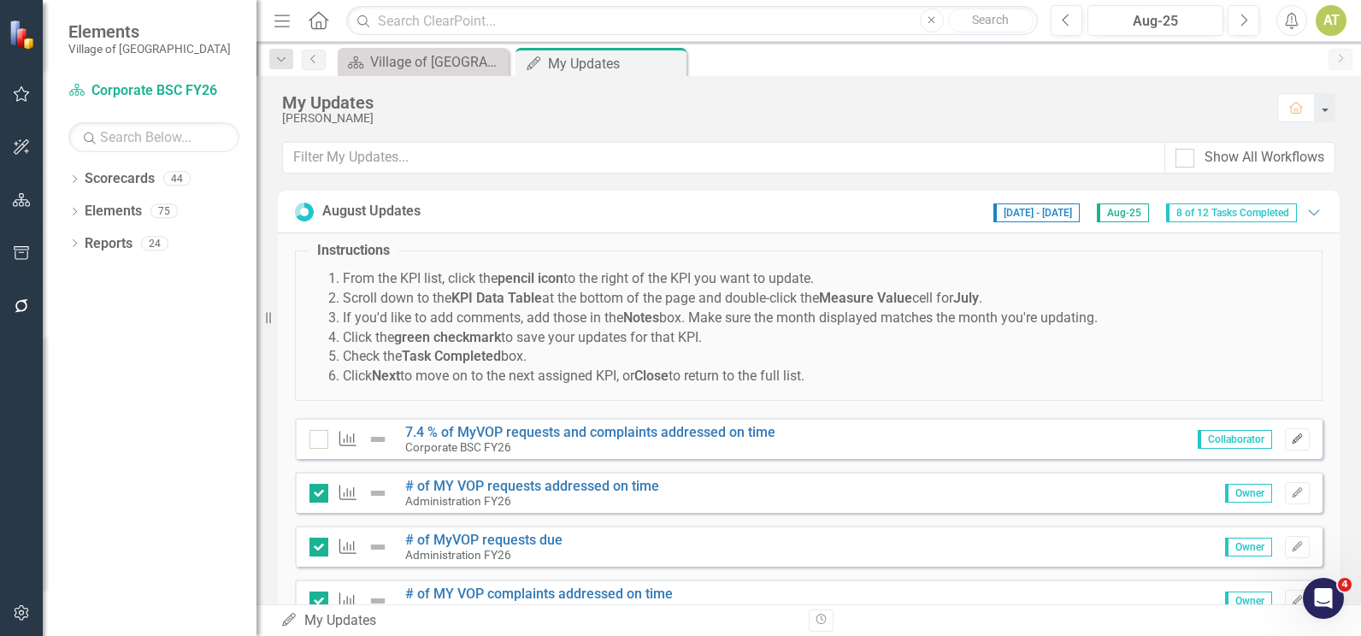
click at [1290, 446] on button "Edit" at bounding box center [1297, 439] width 25 height 22
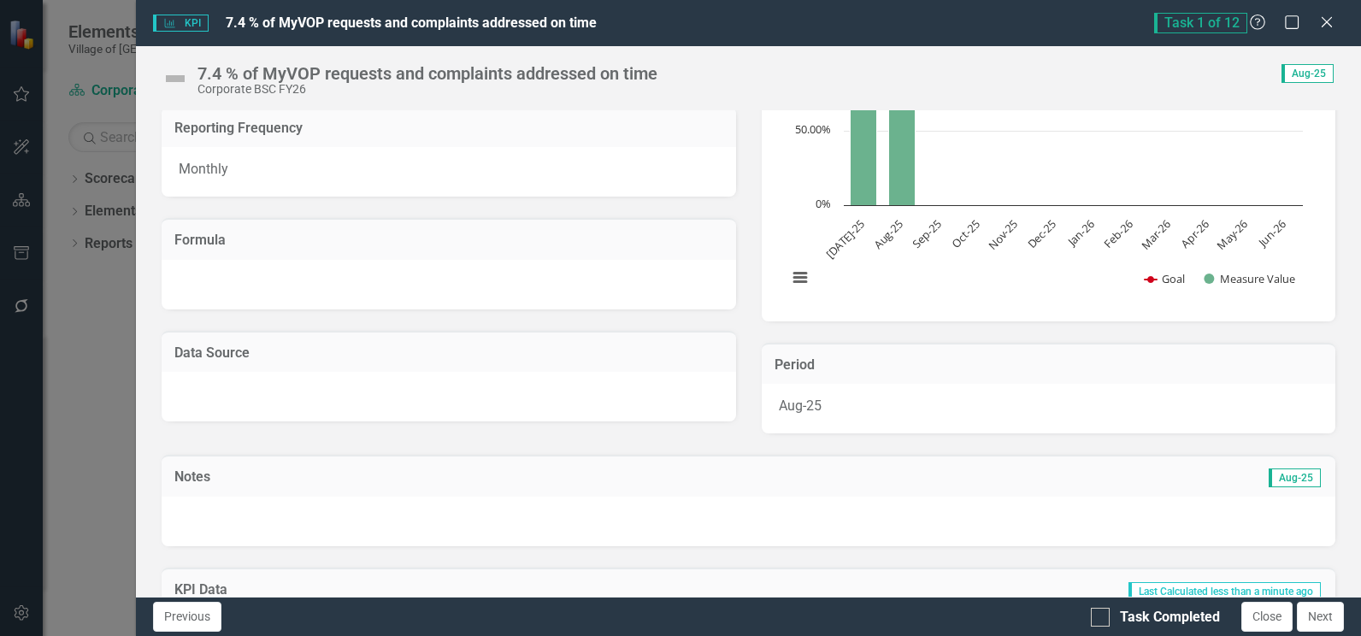
scroll to position [441, 0]
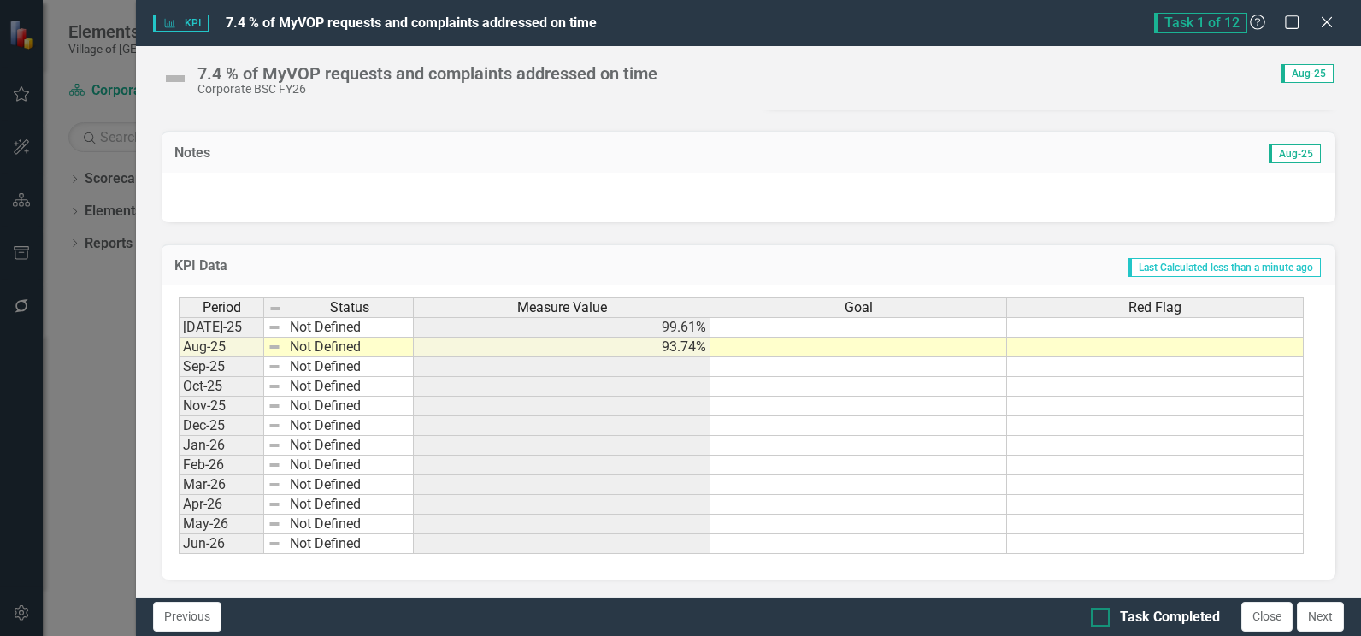
click at [1097, 608] on input "Task Completed" at bounding box center [1096, 613] width 11 height 11
checkbox input "true"
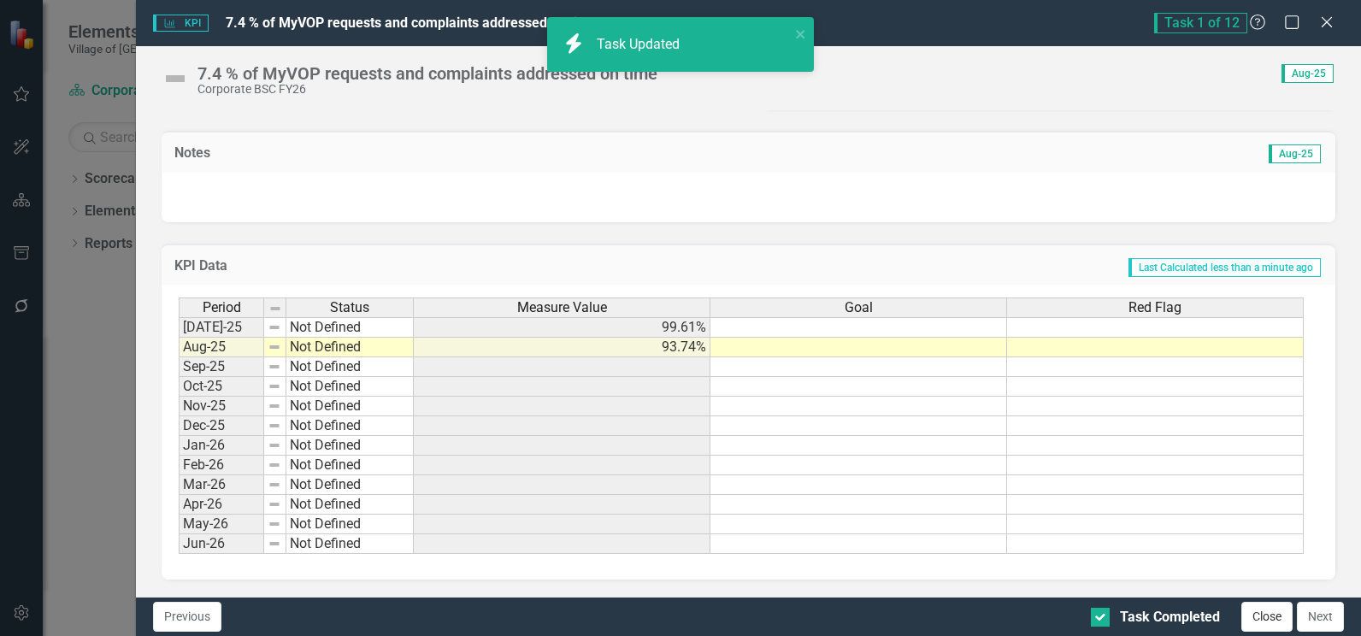
click at [1270, 619] on button "Close" at bounding box center [1266, 617] width 51 height 30
checkbox input "true"
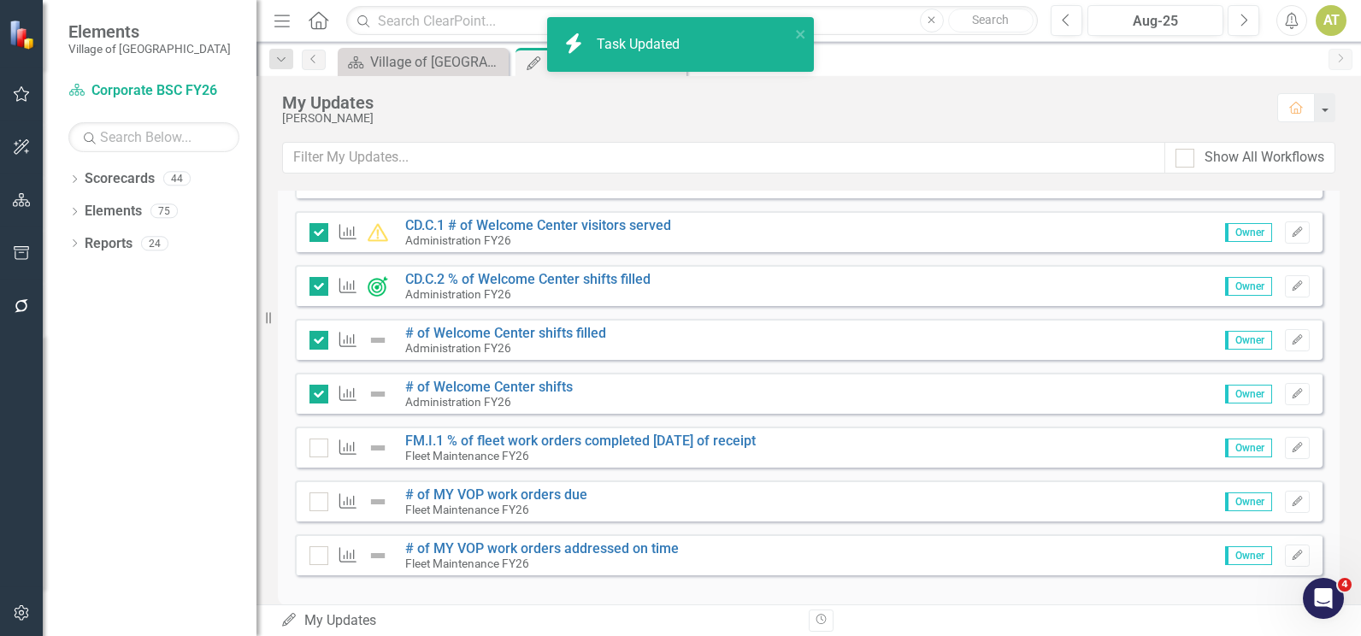
scroll to position [498, 0]
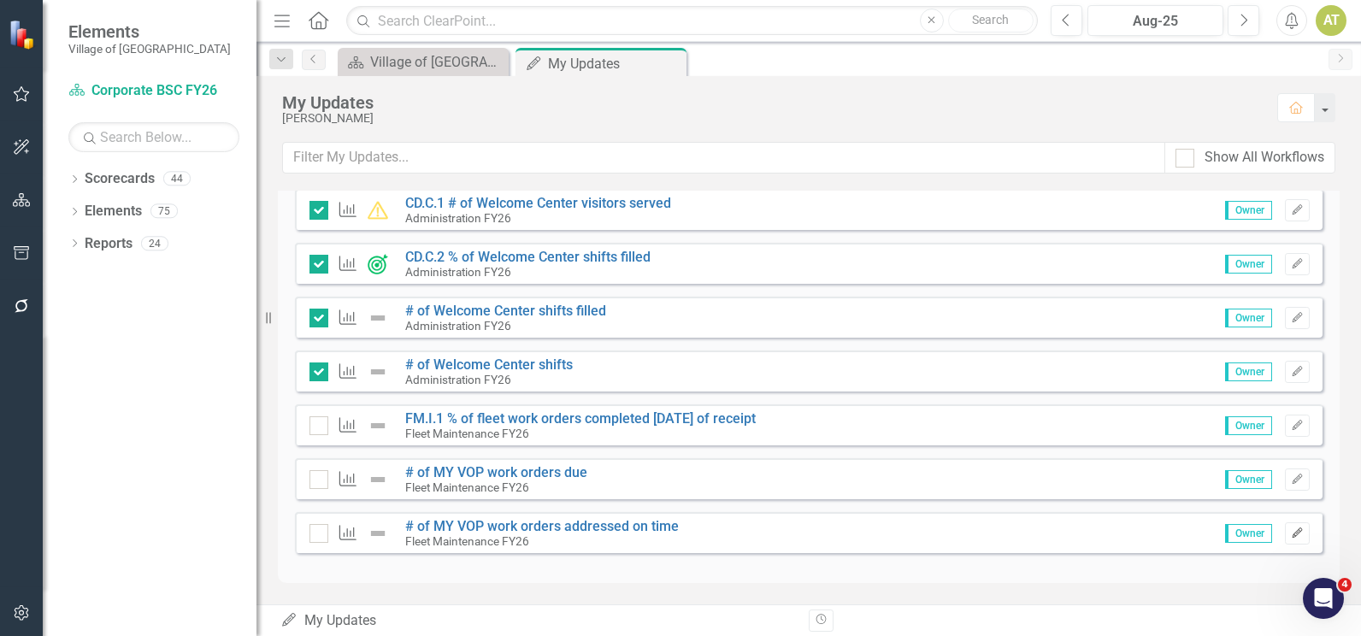
click at [1289, 540] on button "Edit" at bounding box center [1297, 533] width 25 height 22
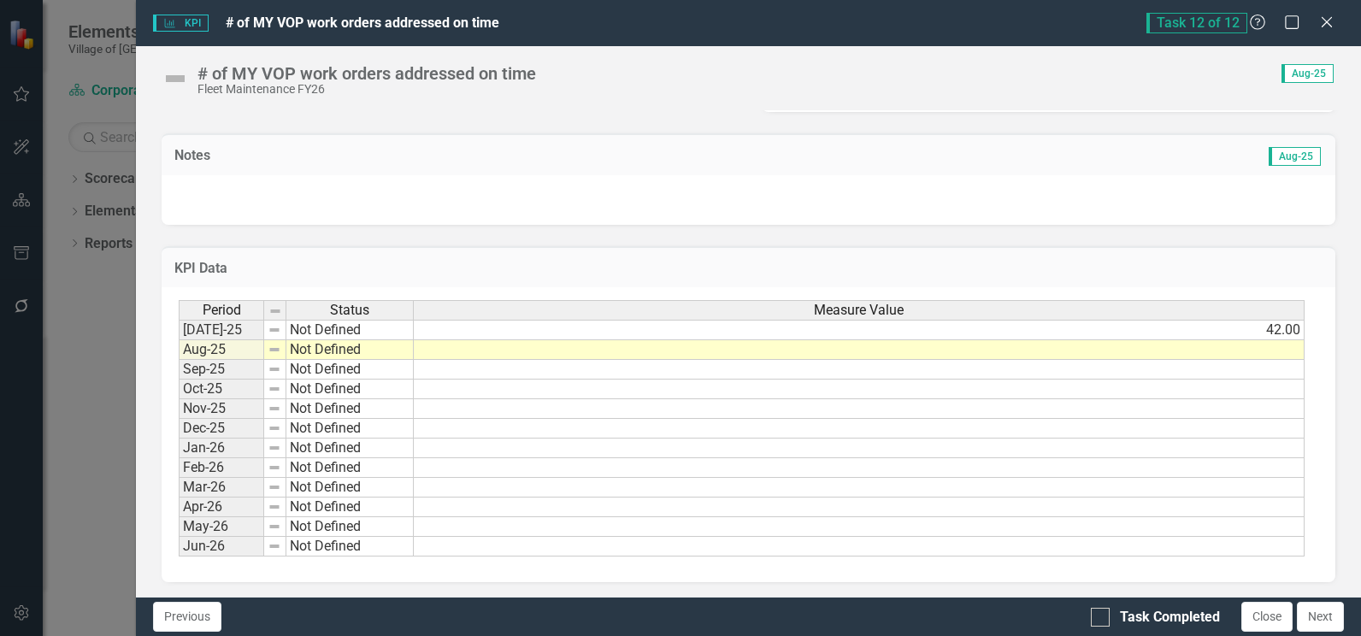
scroll to position [441, 0]
click at [1104, 348] on td at bounding box center [859, 348] width 891 height 20
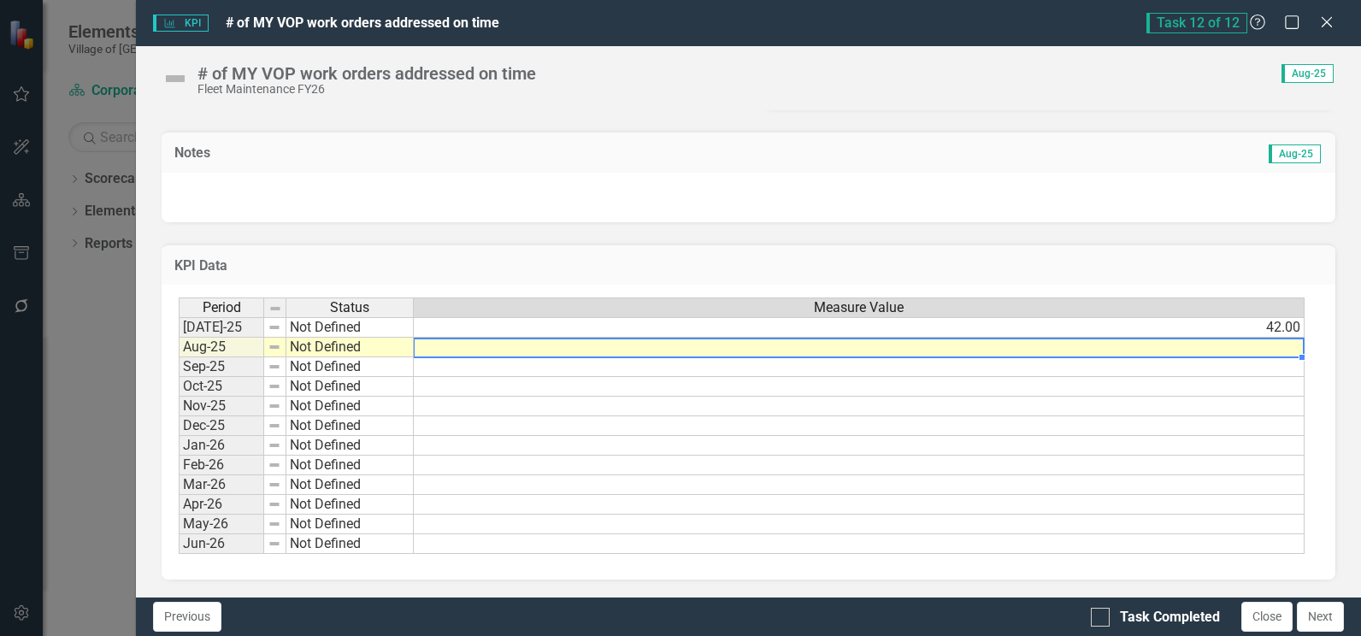
click at [1104, 348] on td at bounding box center [859, 348] width 891 height 20
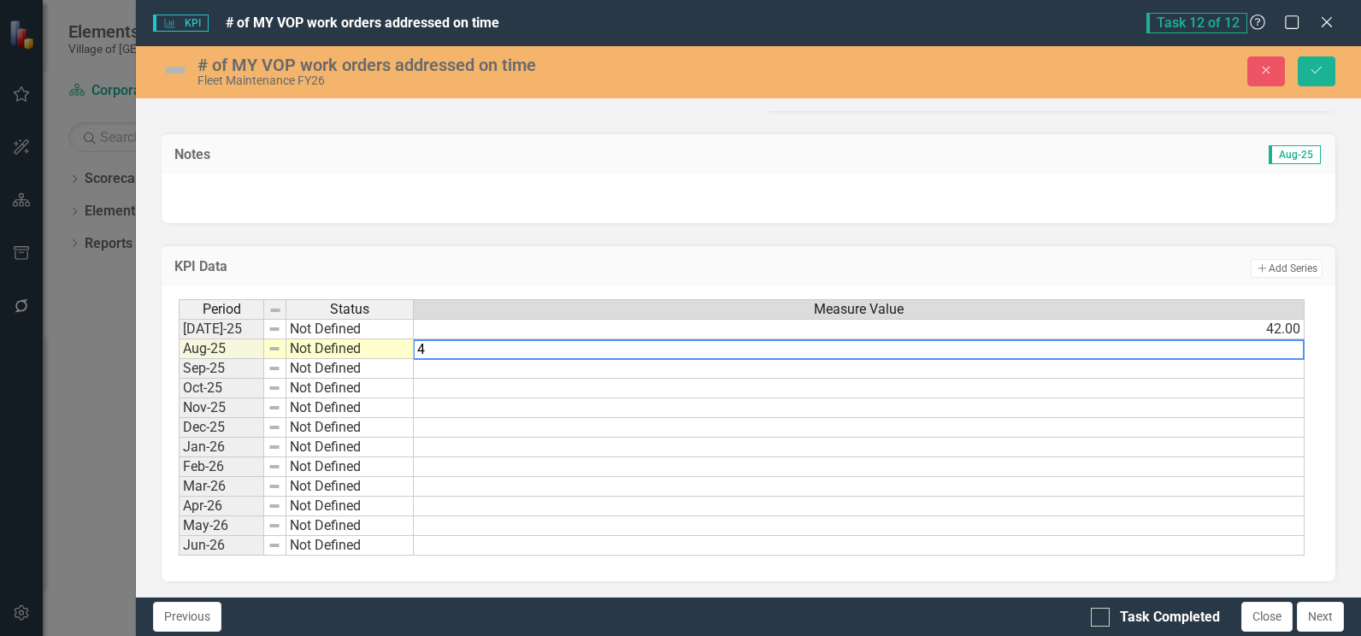
type textarea "41"
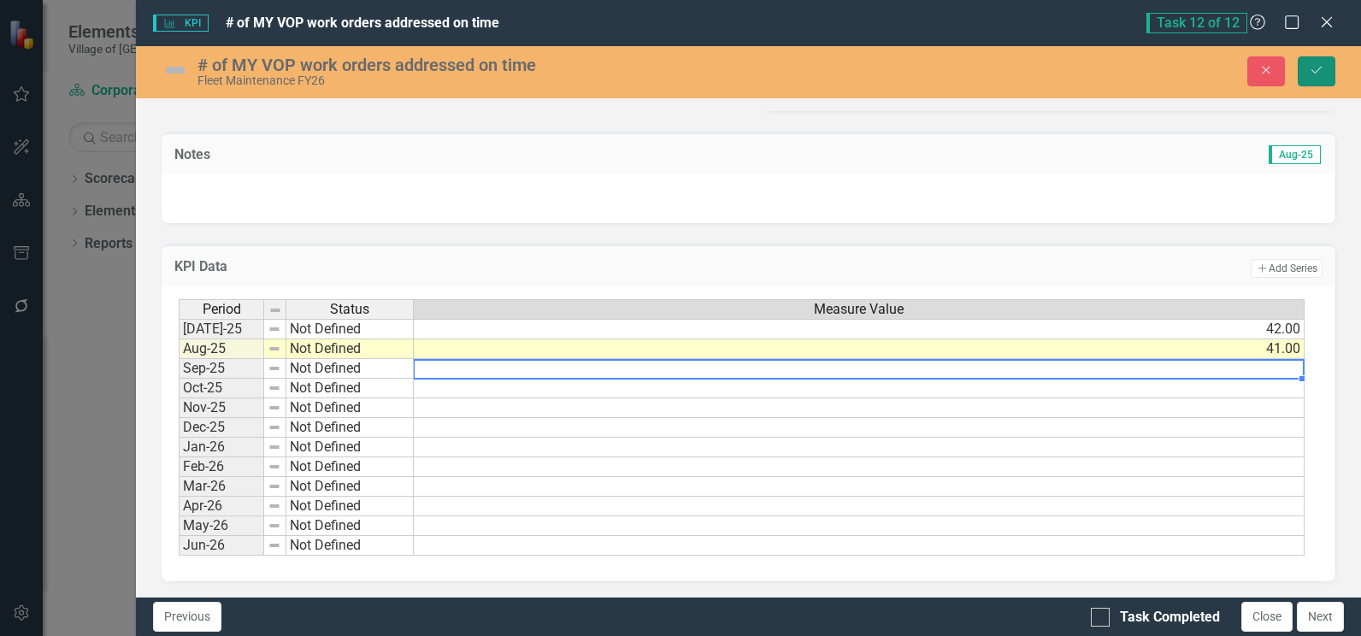
click at [1320, 69] on icon "Save" at bounding box center [1316, 70] width 15 height 12
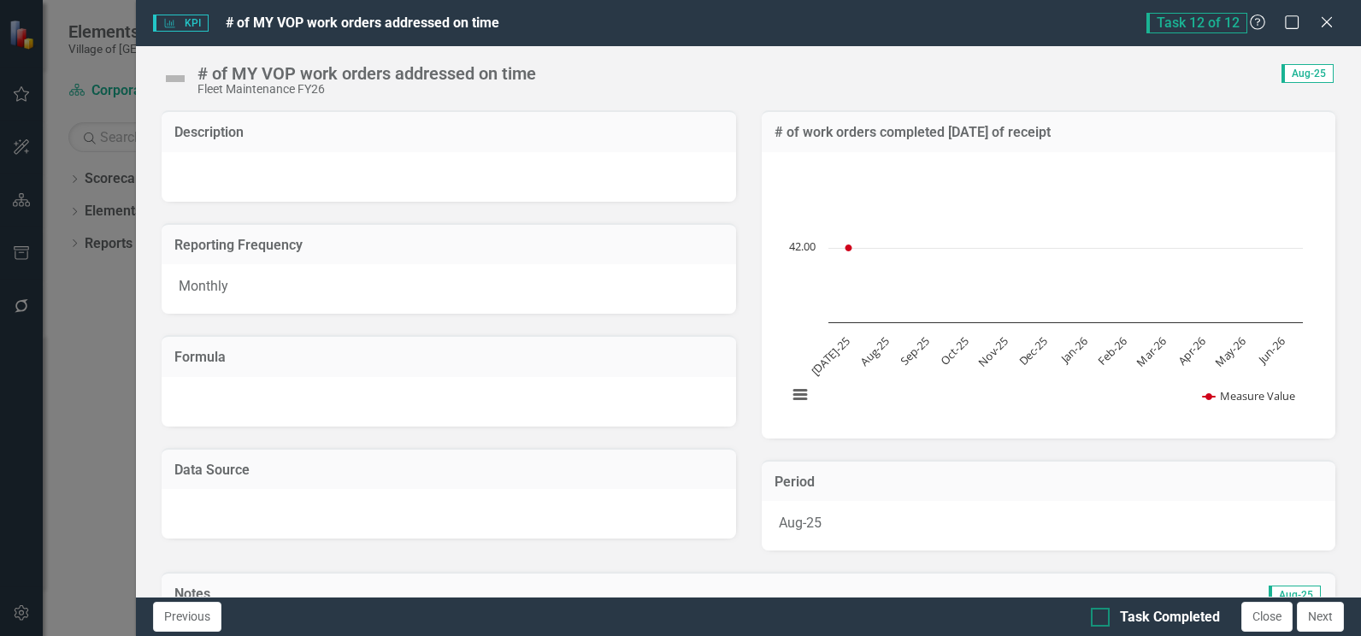
click at [1184, 618] on div "Task Completed" at bounding box center [1170, 618] width 100 height 20
click at [1102, 618] on input "Task Completed" at bounding box center [1096, 613] width 11 height 11
checkbox input "true"
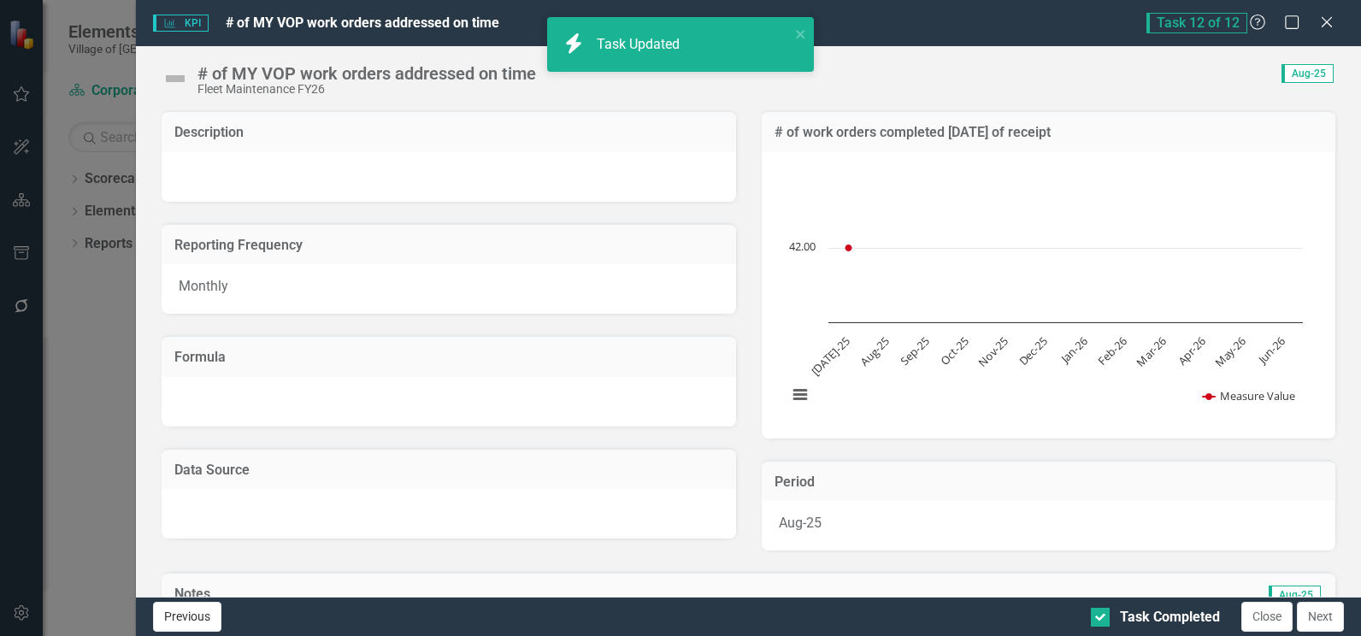
click at [186, 623] on button "Previous" at bounding box center [187, 617] width 68 height 30
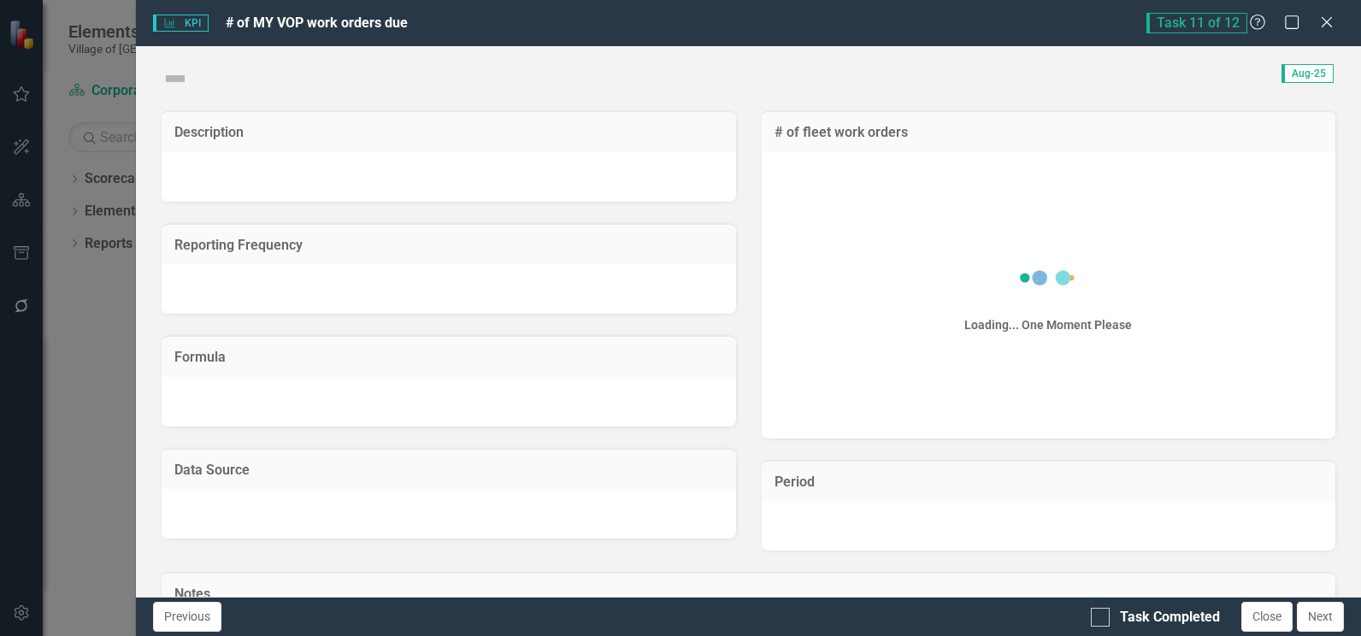
checkbox input "true"
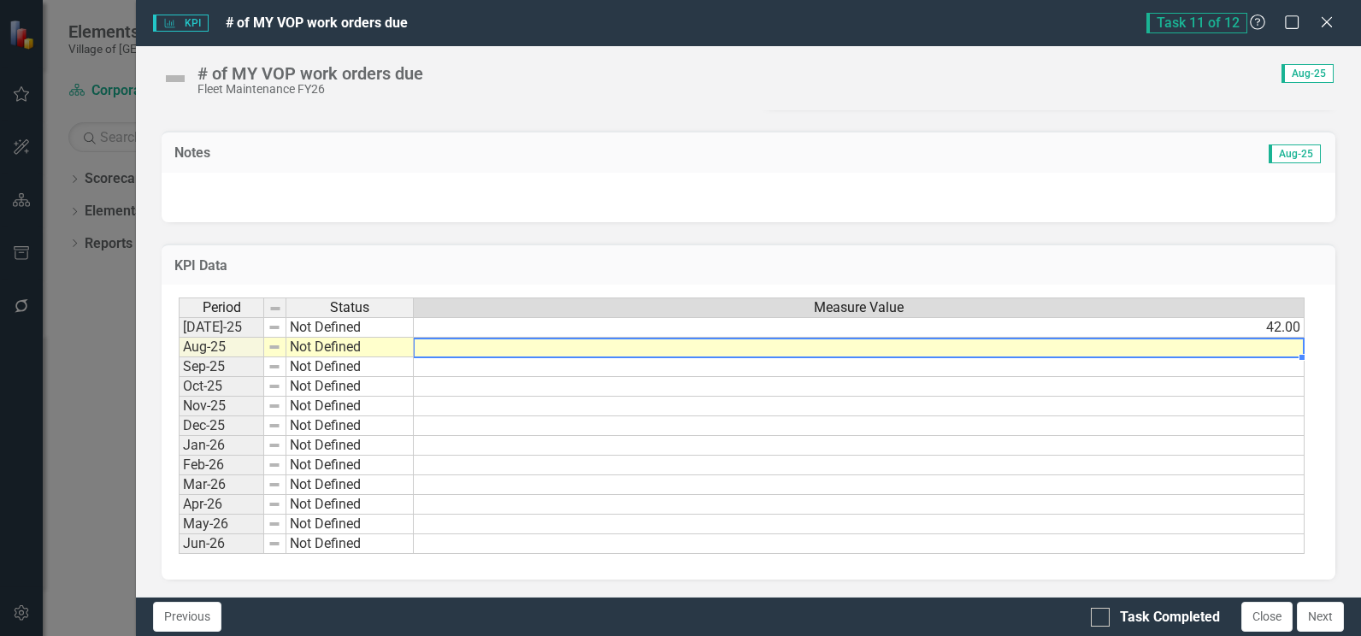
click at [1105, 346] on td at bounding box center [859, 348] width 891 height 20
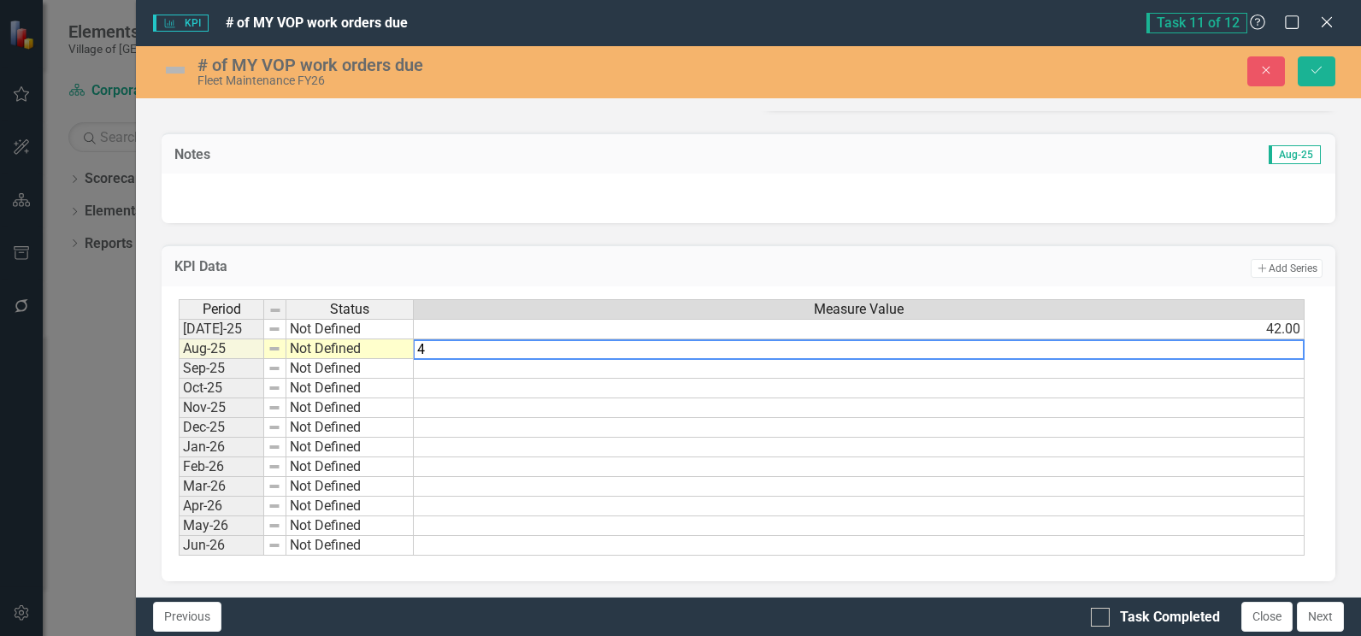
type textarea "41"
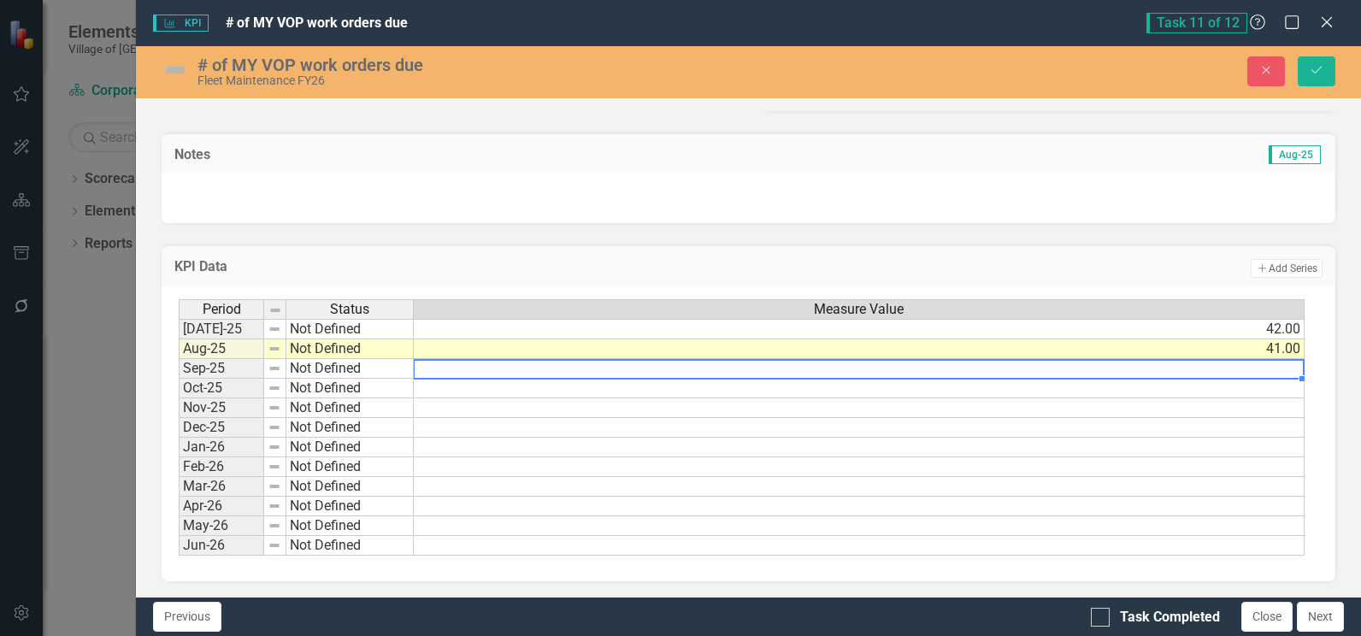
click at [1296, 62] on div "Close Save" at bounding box center [1105, 71] width 485 height 30
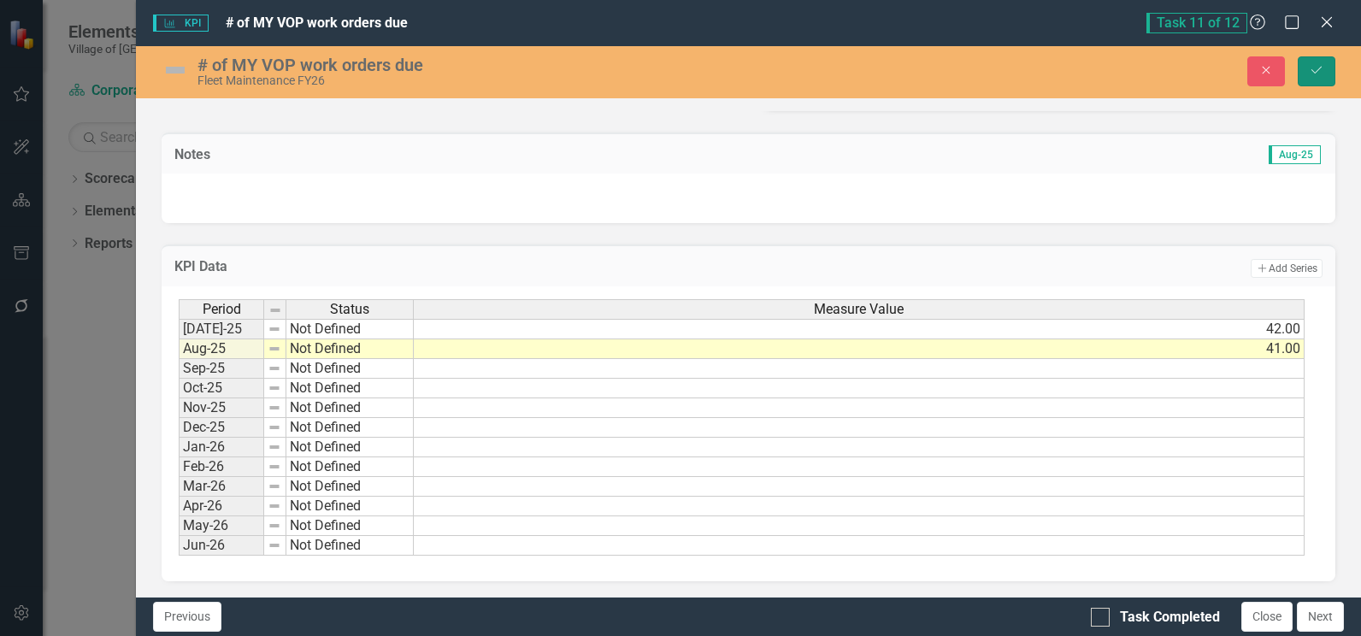
click at [1310, 71] on icon "Save" at bounding box center [1316, 70] width 15 height 12
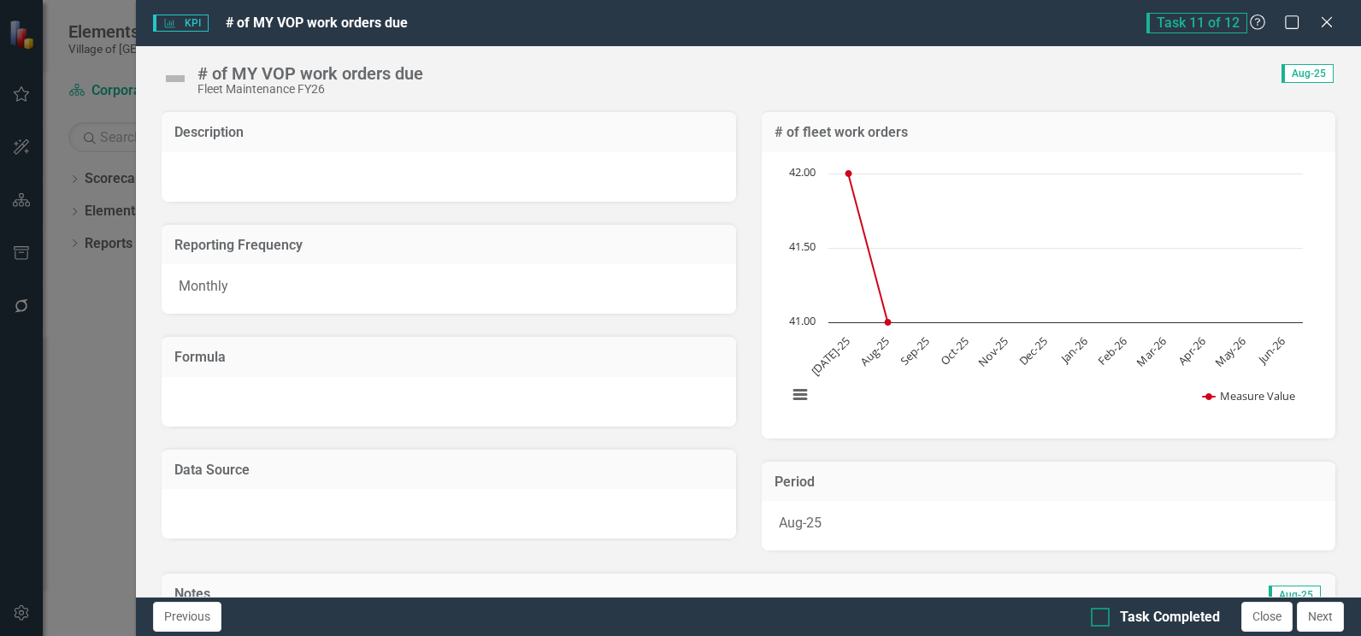
click at [1110, 617] on div "Task Completed" at bounding box center [1155, 618] width 129 height 20
click at [1102, 617] on input "Task Completed" at bounding box center [1096, 613] width 11 height 11
checkbox input "true"
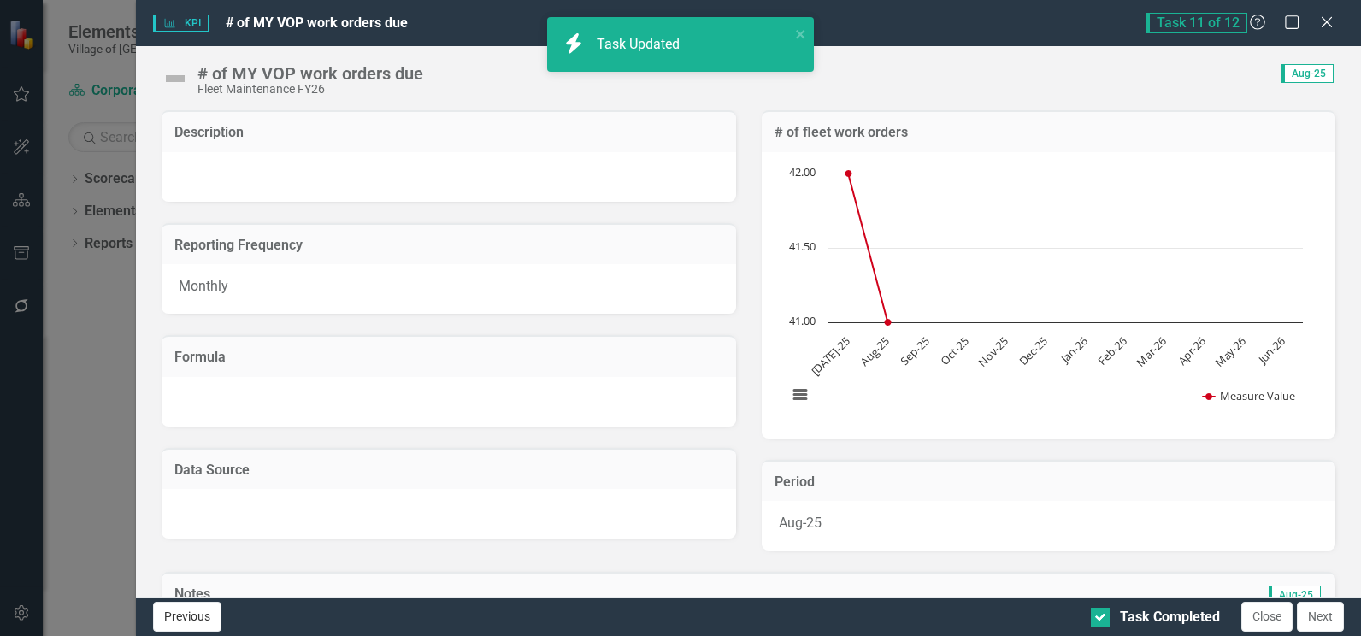
click at [198, 622] on button "Previous" at bounding box center [187, 617] width 68 height 30
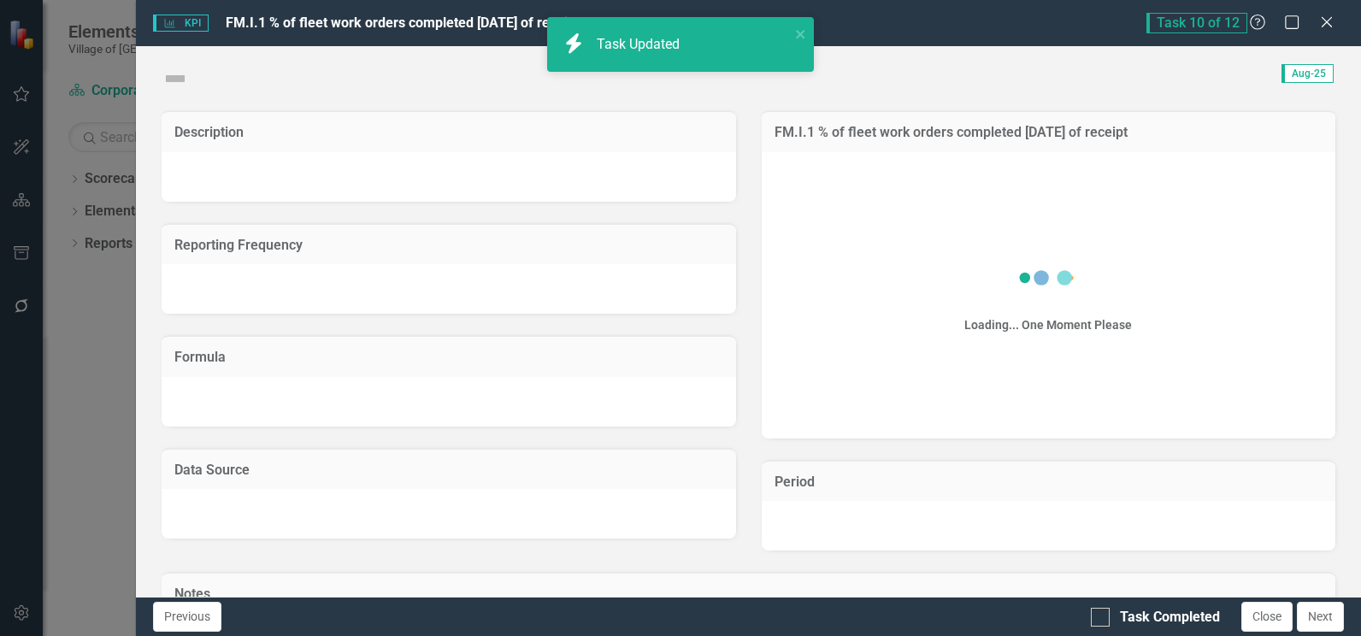
checkbox input "true"
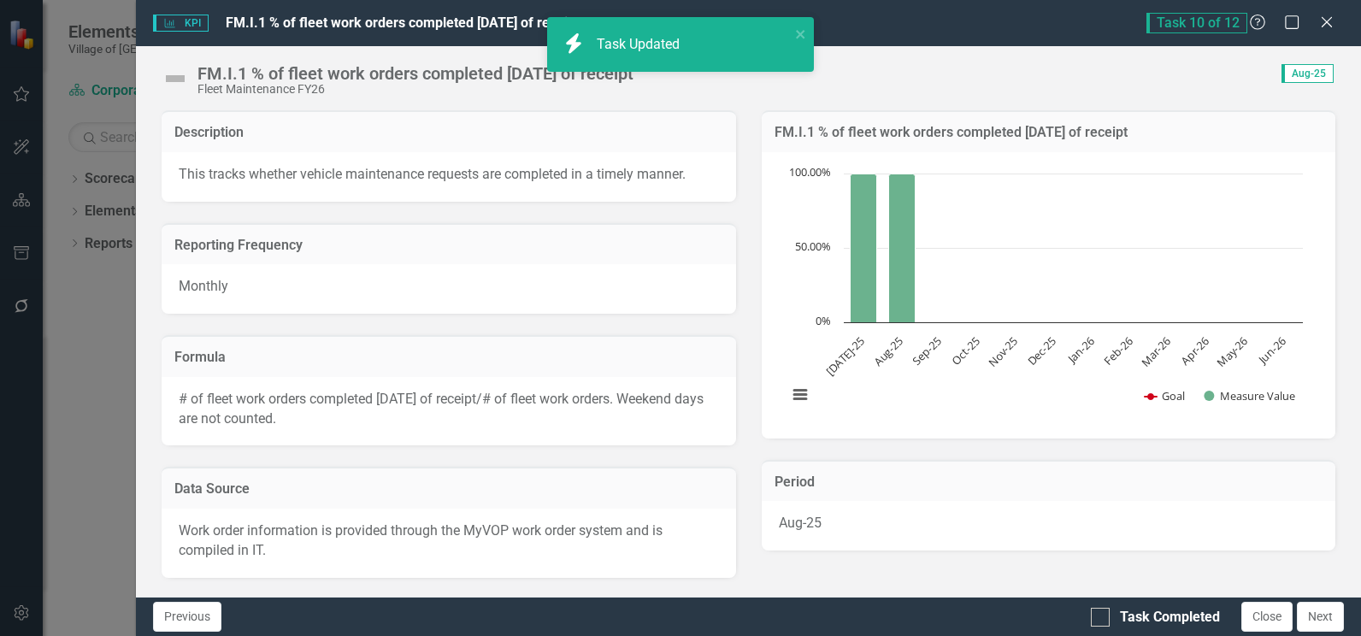
scroll to position [468, 0]
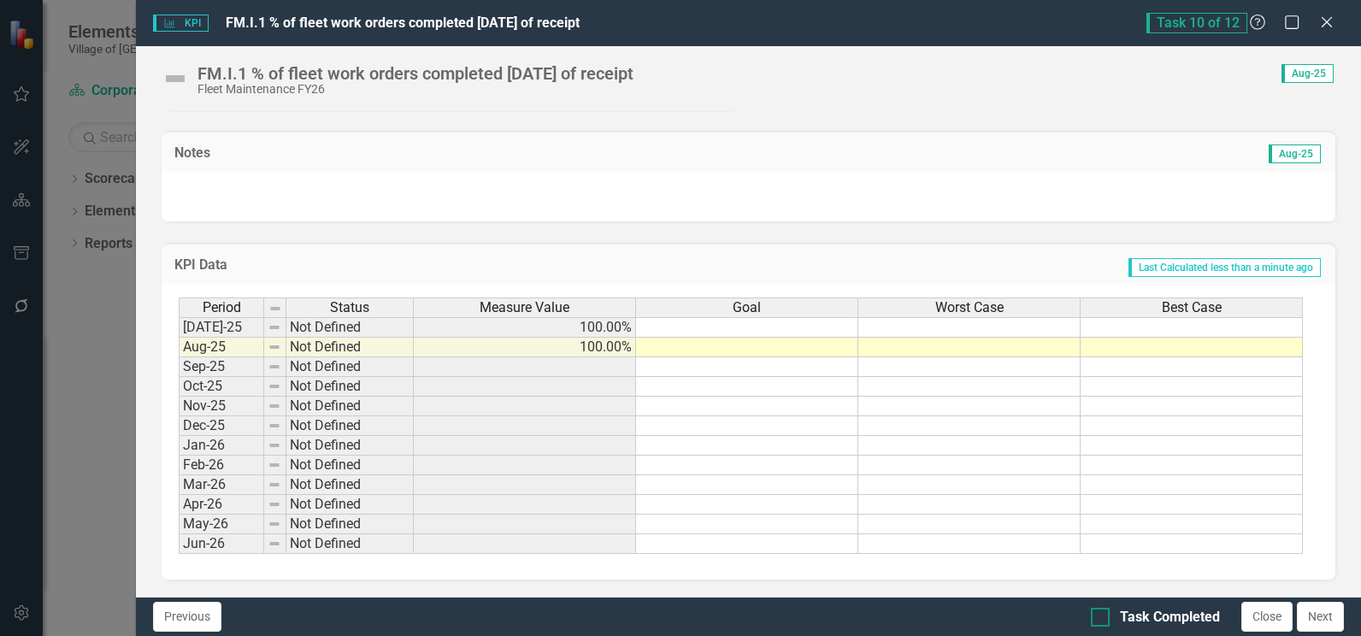
click at [1128, 617] on div "Task Completed" at bounding box center [1170, 618] width 100 height 20
click at [1102, 617] on input "Task Completed" at bounding box center [1096, 613] width 11 height 11
checkbox input "true"
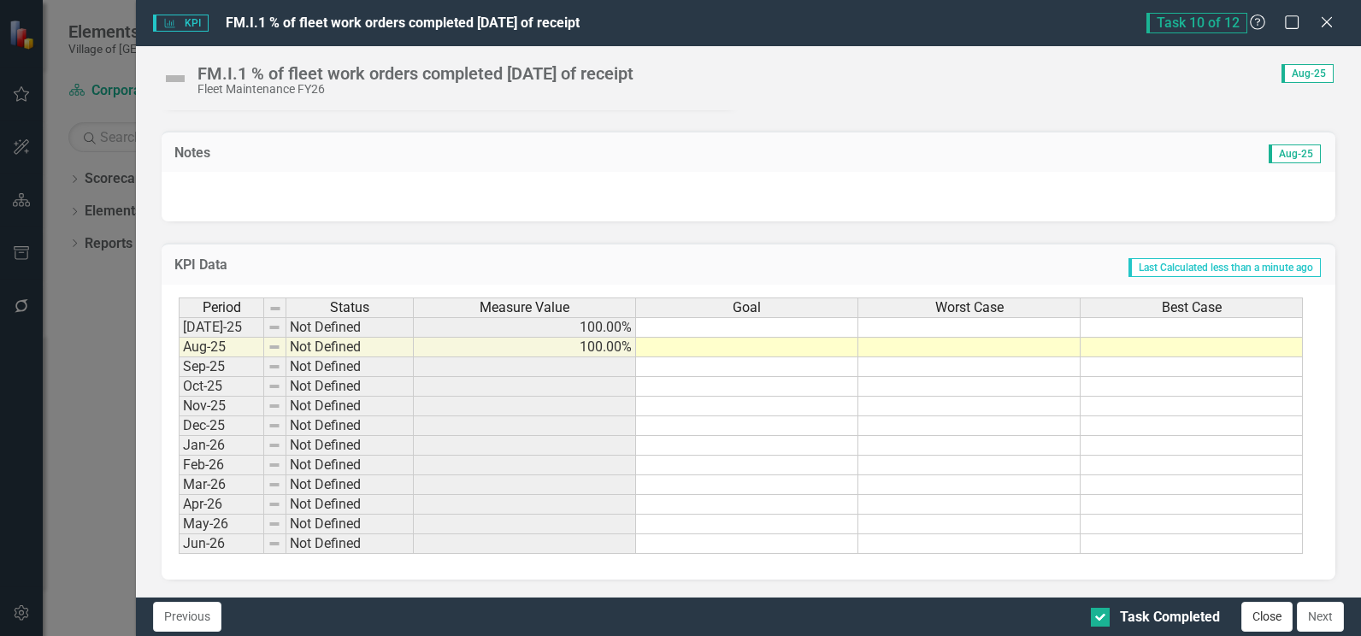
click at [1283, 619] on button "Close" at bounding box center [1266, 617] width 51 height 30
checkbox input "true"
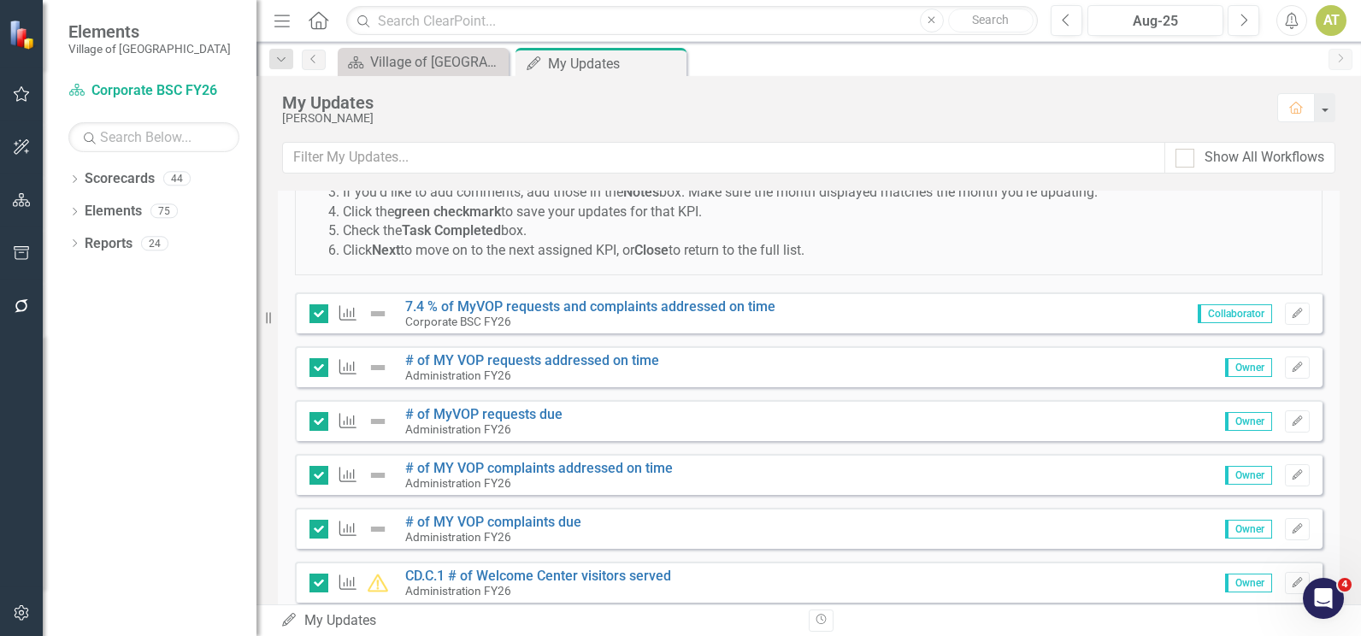
scroll to position [0, 0]
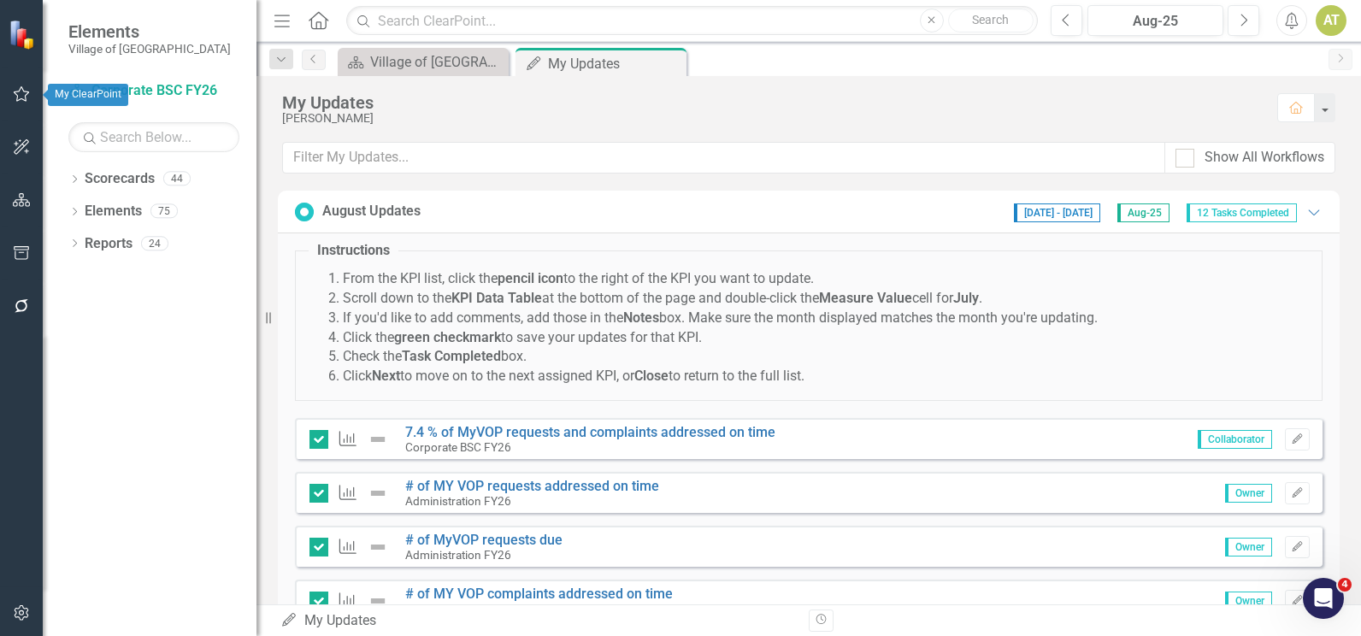
click at [20, 99] on icon "button" at bounding box center [22, 94] width 18 height 14
